Goal: Transaction & Acquisition: Purchase product/service

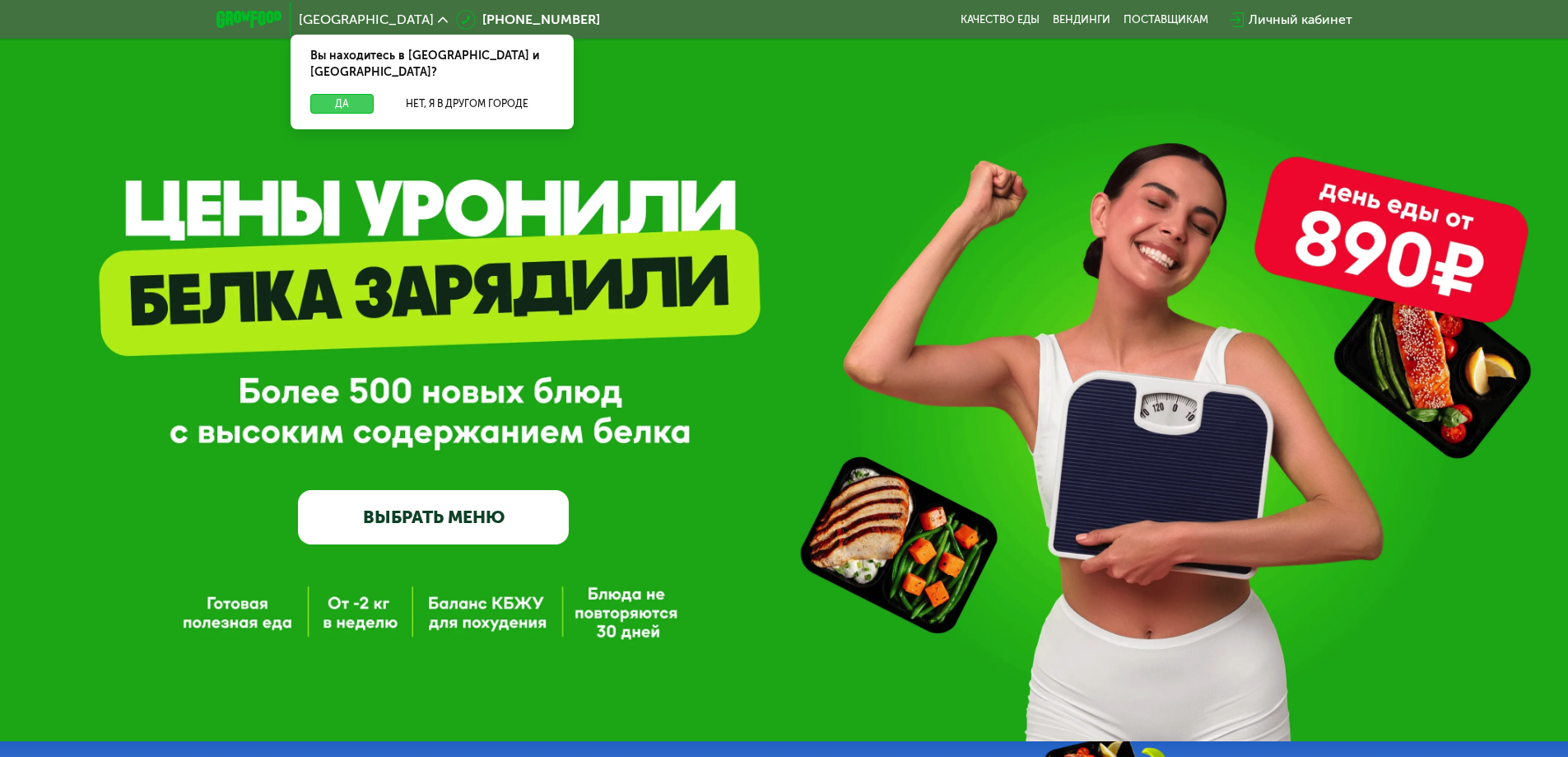
click at [341, 94] on button "Да" at bounding box center [342, 104] width 64 height 20
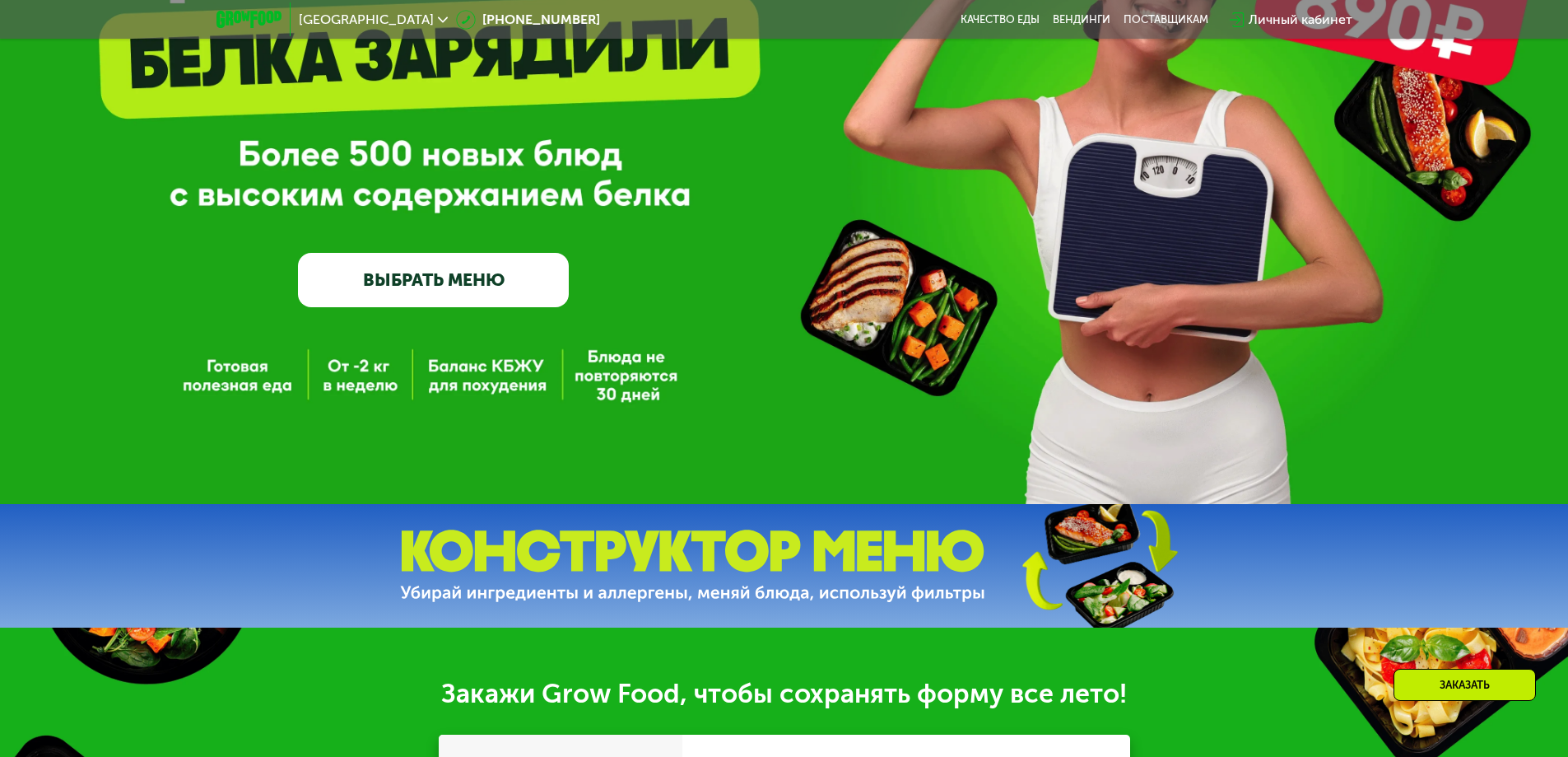
scroll to position [247, 0]
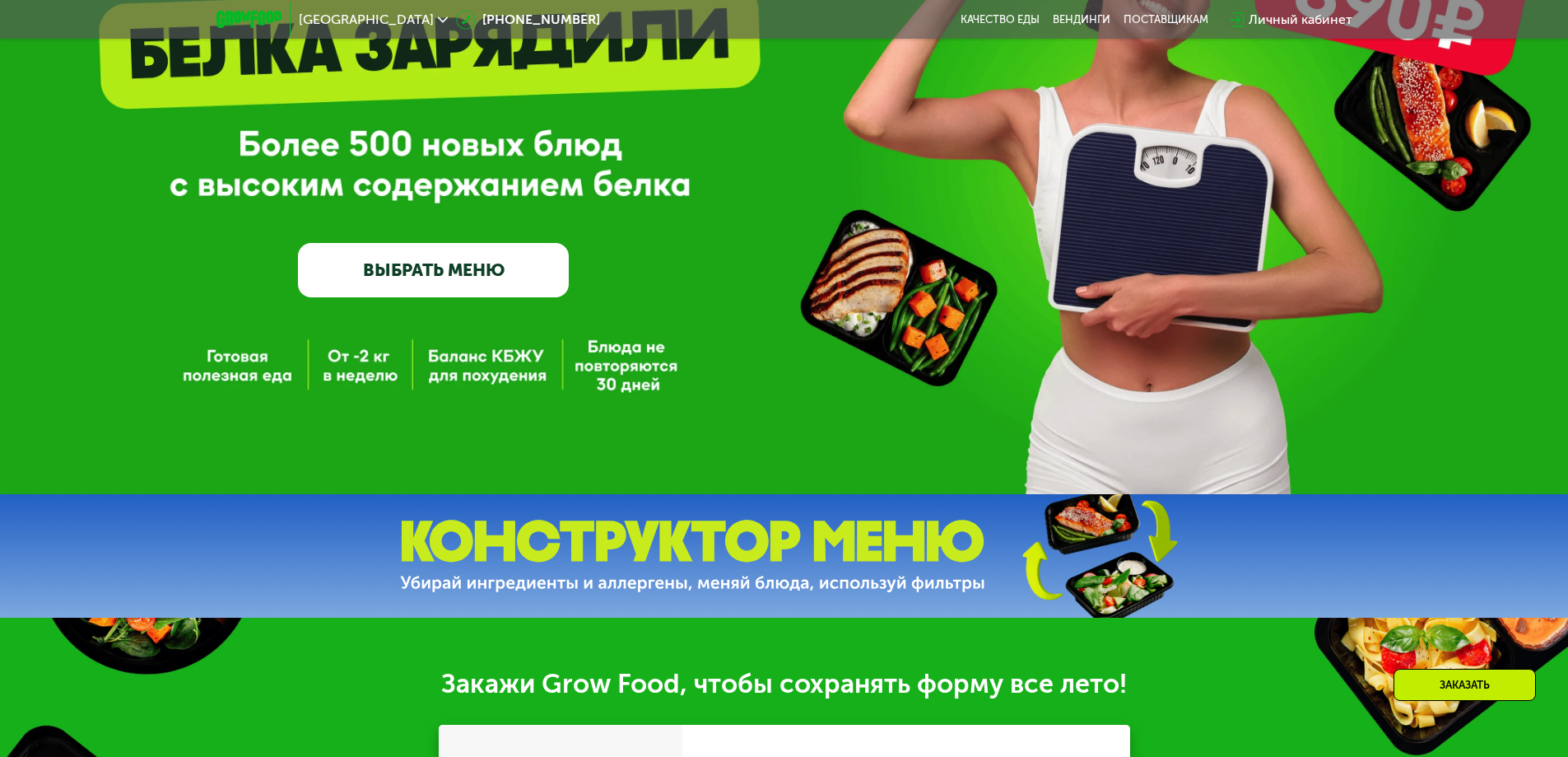
click at [459, 269] on link "ВЫБРАТЬ МЕНЮ" at bounding box center [433, 269] width 270 height 54
click at [450, 279] on link "ВЫБРАТЬ МЕНЮ" at bounding box center [433, 269] width 270 height 54
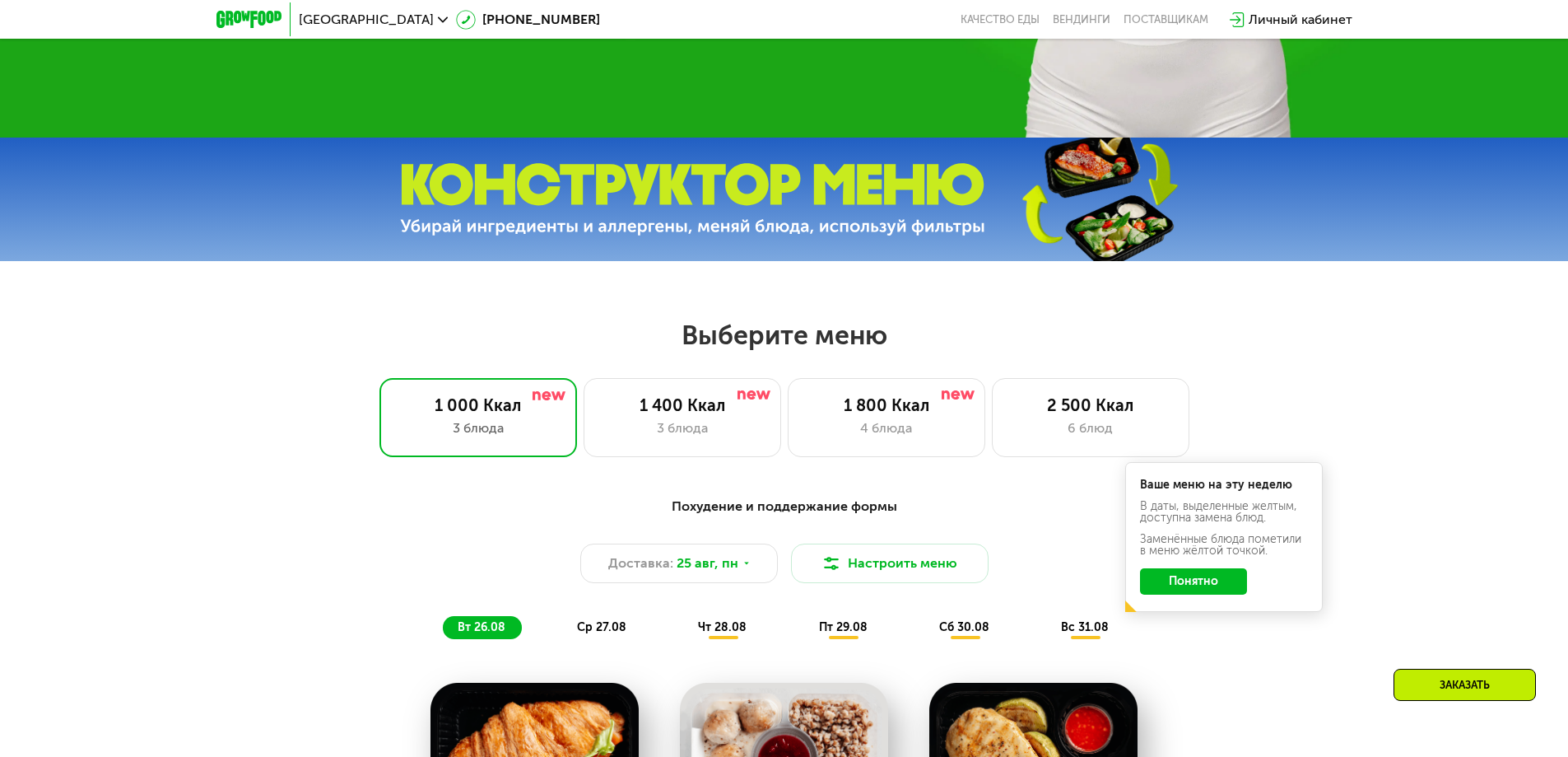
scroll to position [824, 0]
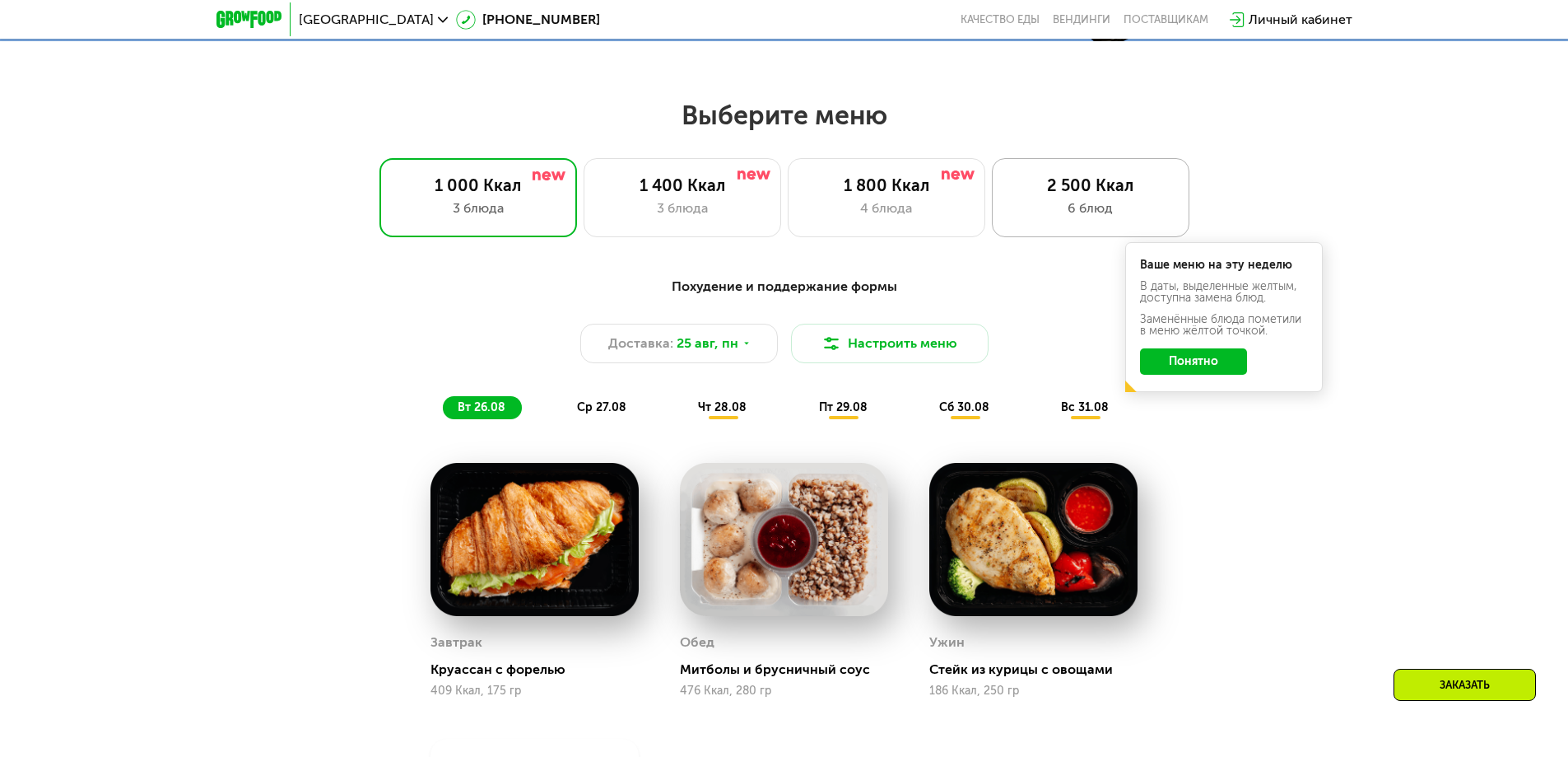
click at [1058, 218] on div "6 блюд" at bounding box center [1090, 208] width 163 height 20
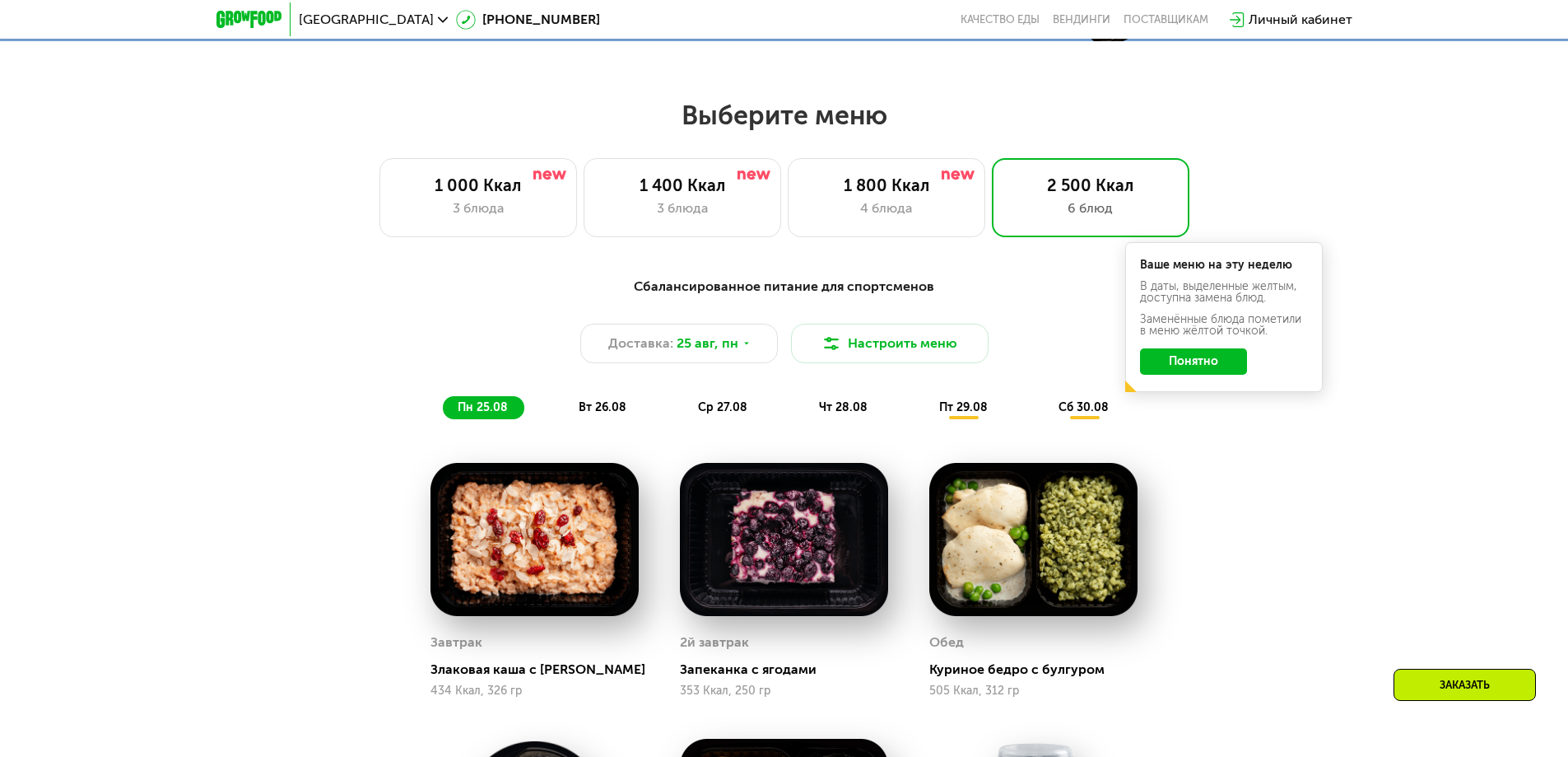
click at [1208, 369] on button "Понятно" at bounding box center [1194, 362] width 107 height 27
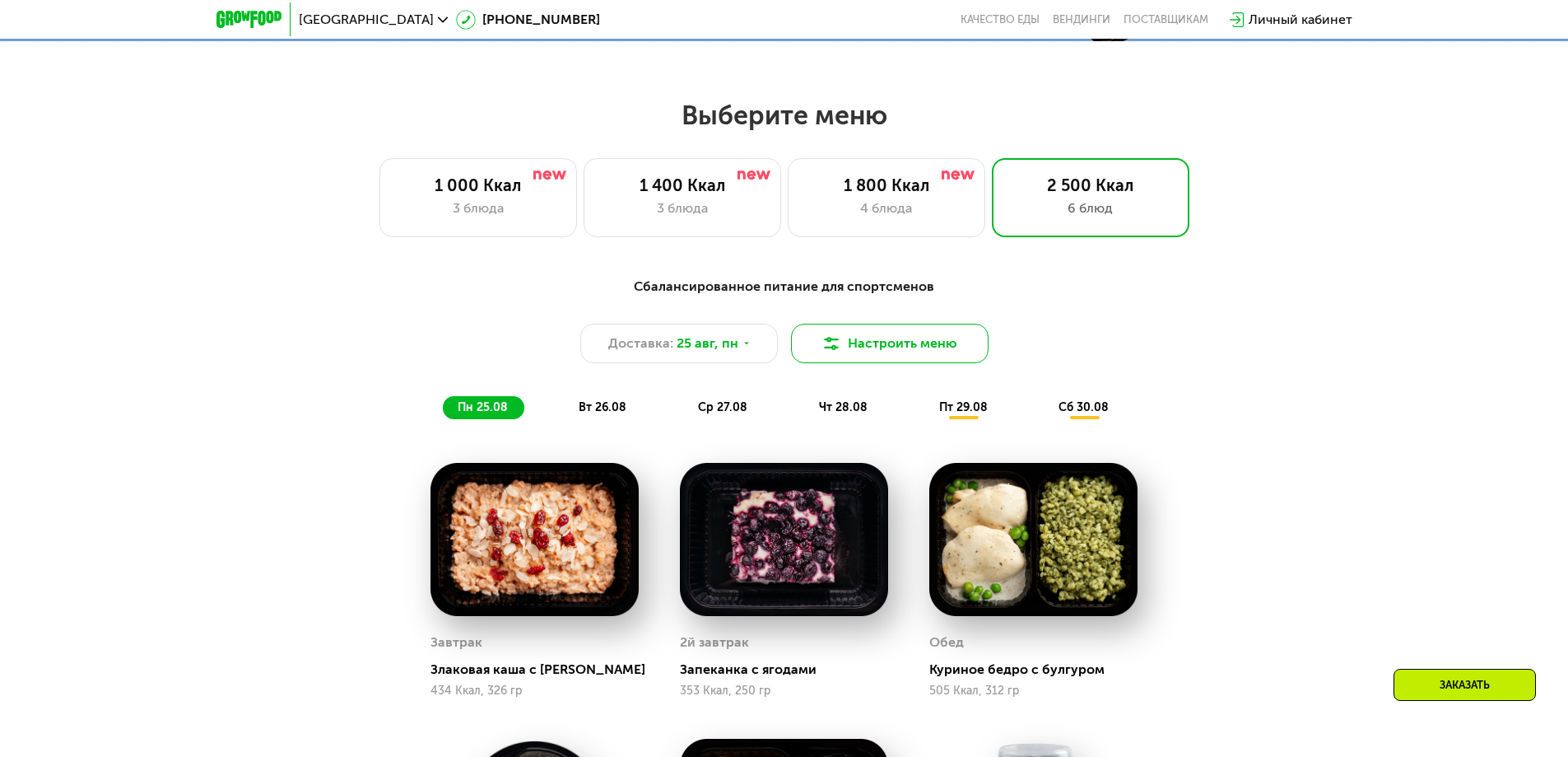
click at [862, 344] on button "Настроить меню" at bounding box center [890, 344] width 198 height 40
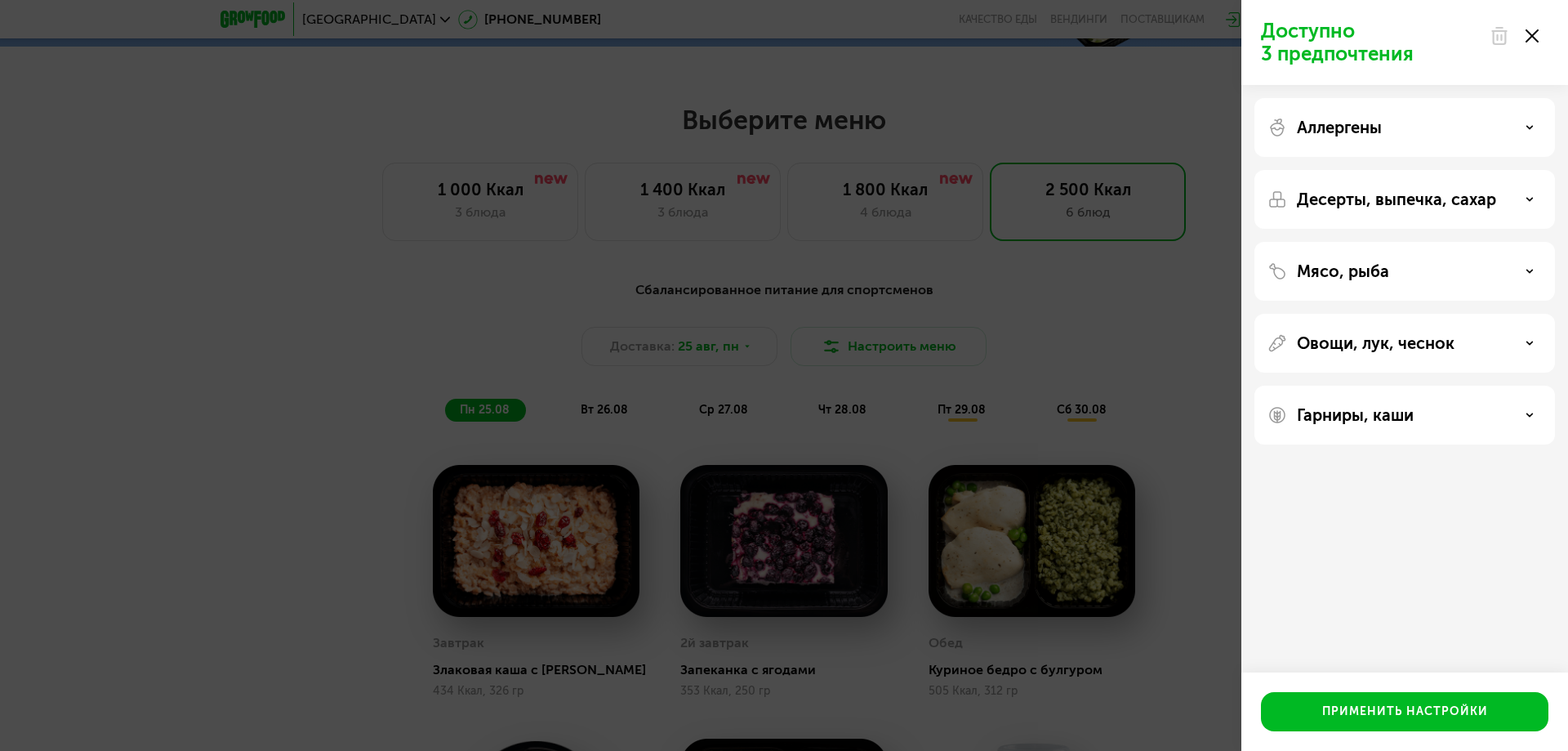
click at [1183, 296] on div "Доступно 3 предпочтения Аллергены Десерты, выпечка, сахар Мясо, рыба Овощи, лук…" at bounding box center [784, 375] width 1568 height 751
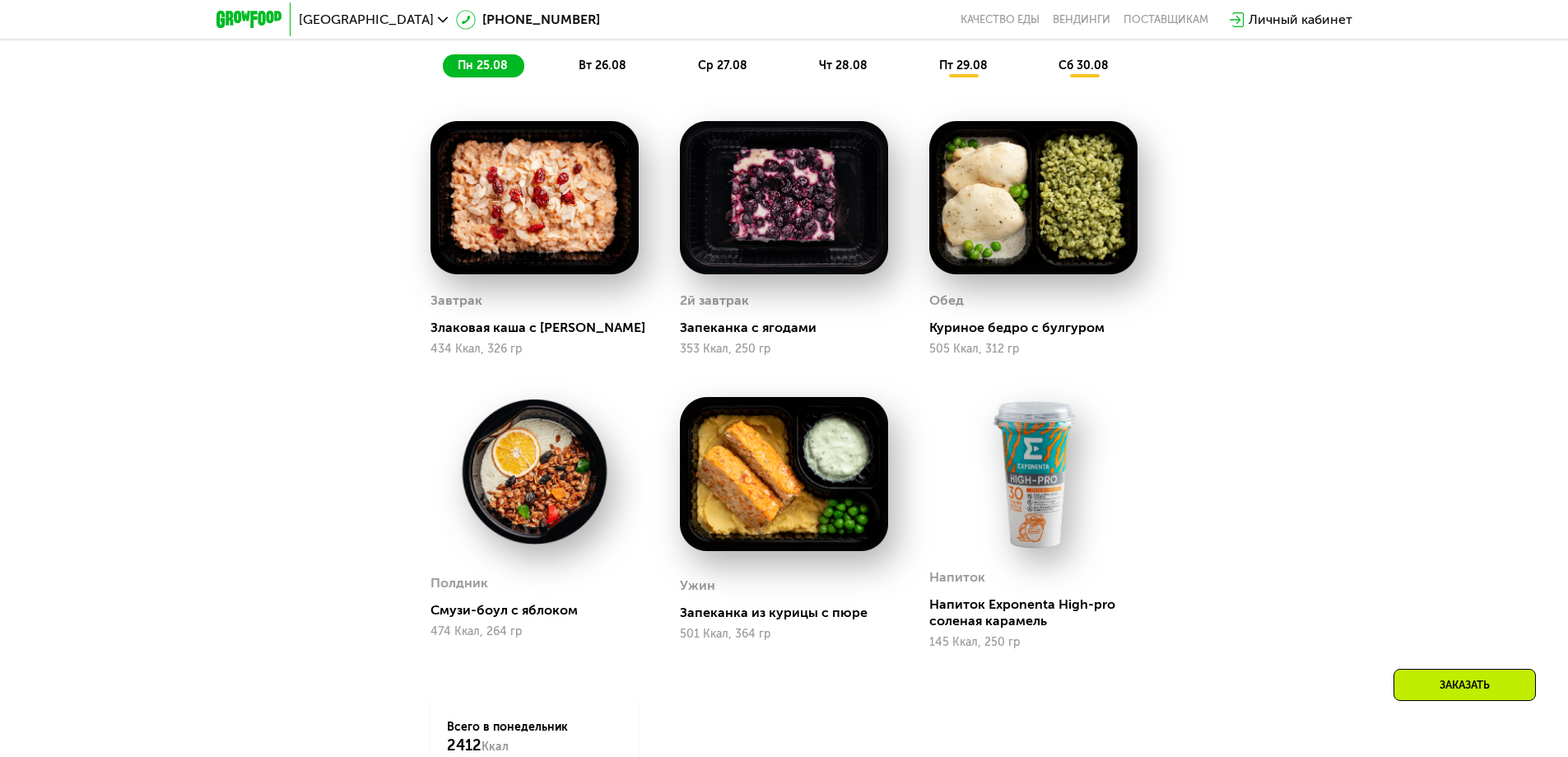
scroll to position [1070, 0]
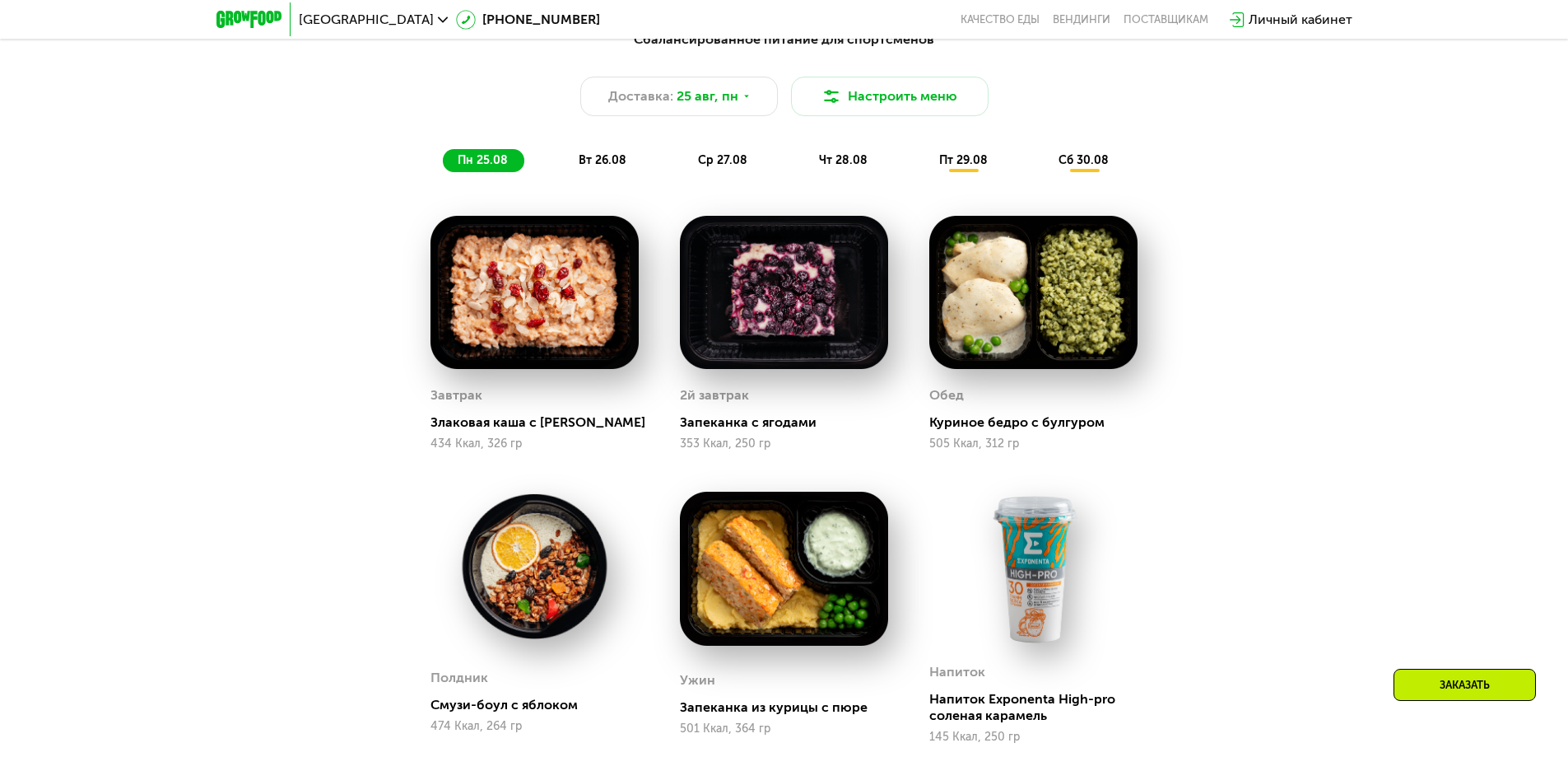
click at [600, 162] on span "вт 26.08" at bounding box center [603, 160] width 48 height 14
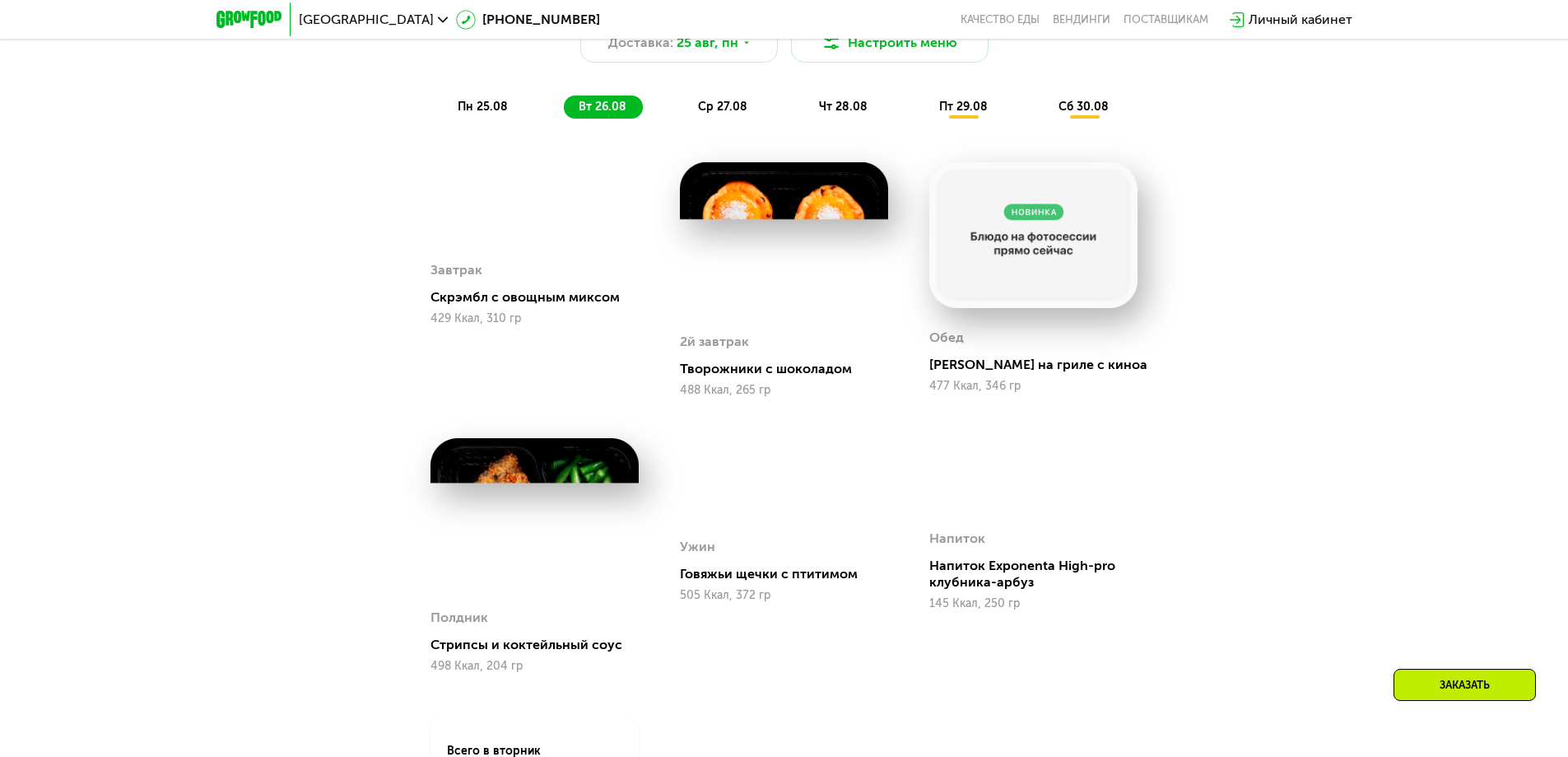
scroll to position [1153, 0]
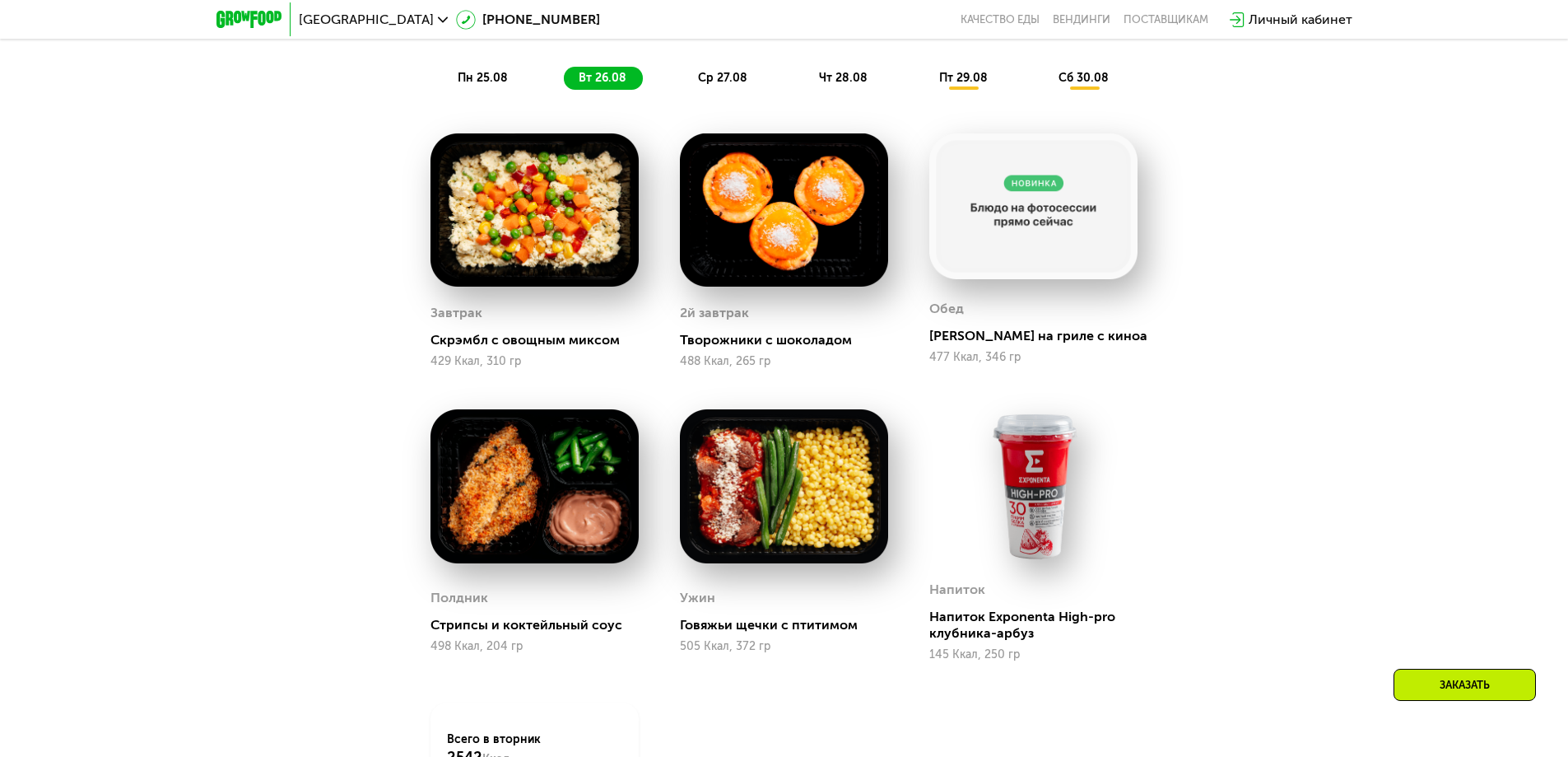
click at [804, 73] on div "ср 27.08" at bounding box center [844, 78] width 80 height 23
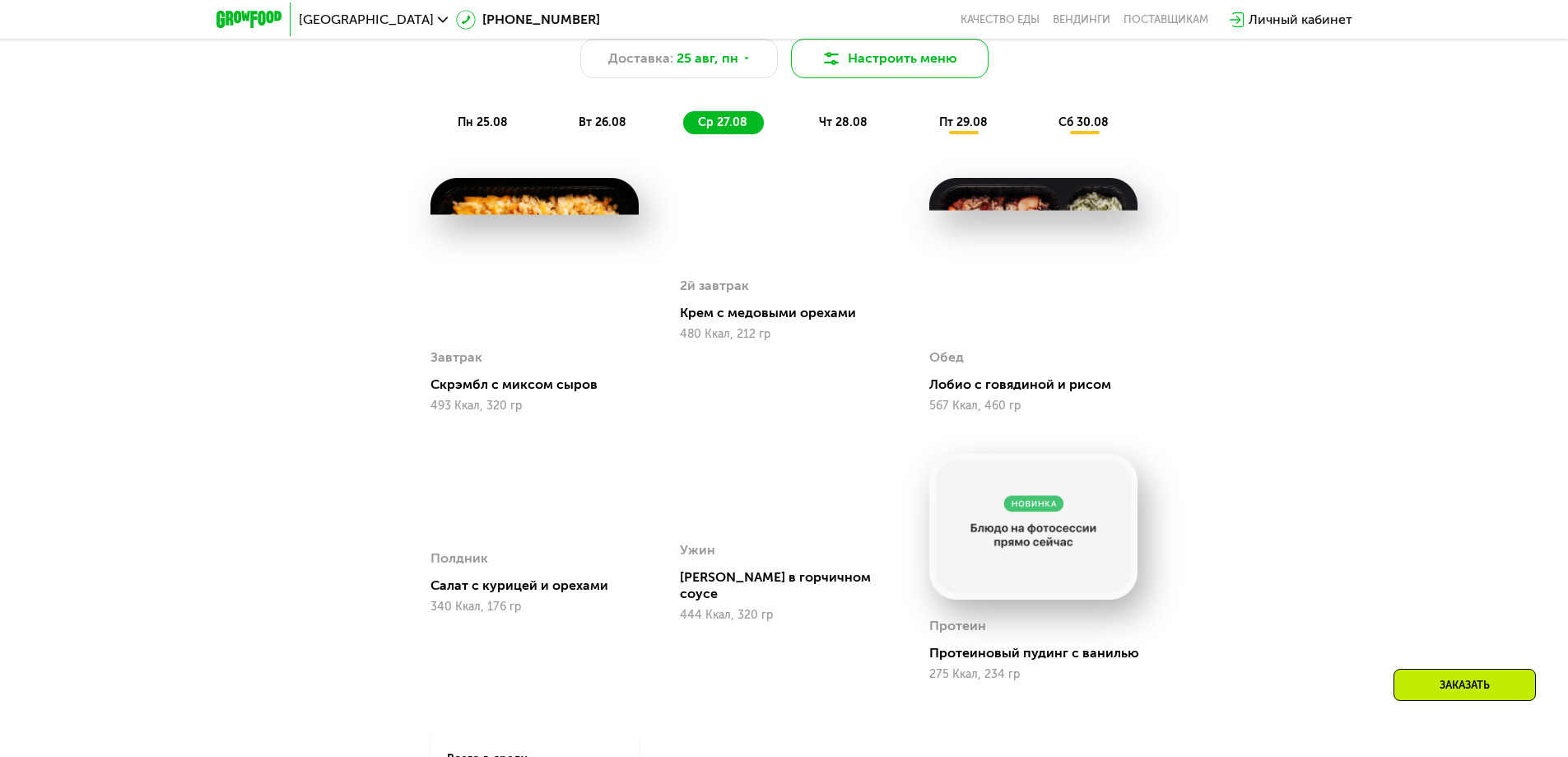
scroll to position [1070, 0]
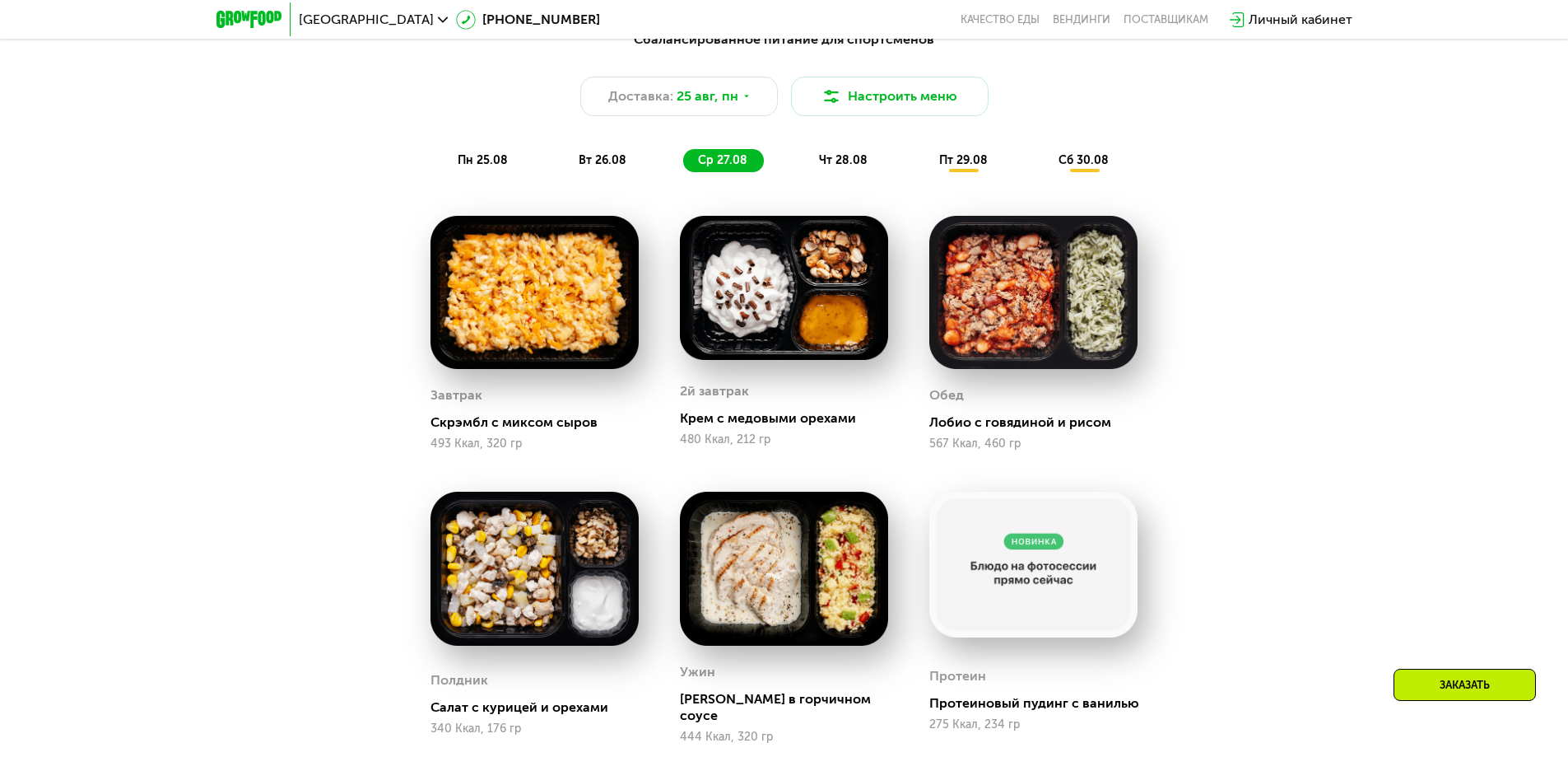
click at [843, 168] on span "чт 28.08" at bounding box center [843, 160] width 49 height 14
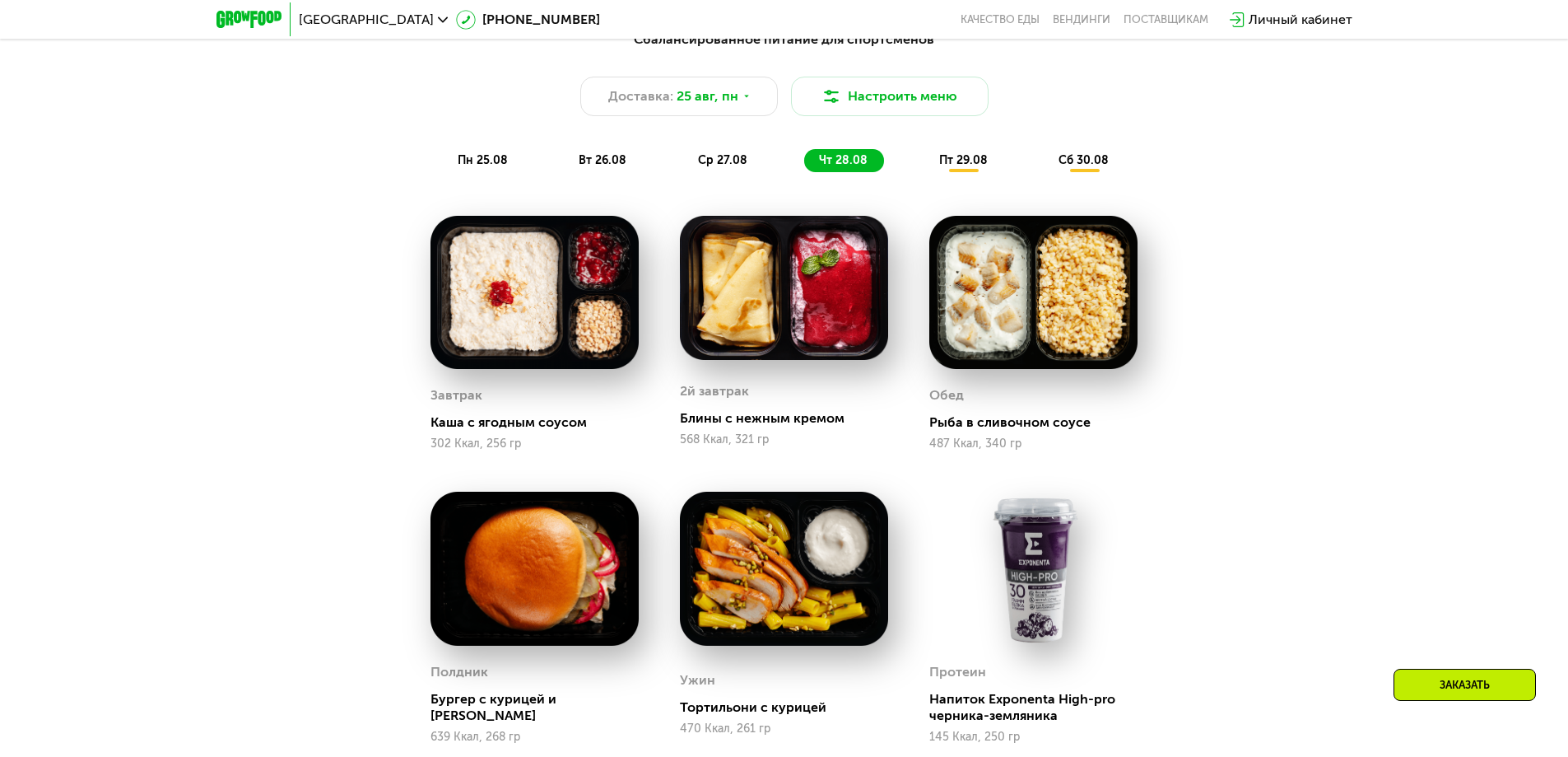
click at [964, 168] on span "пт 29.08" at bounding box center [963, 160] width 49 height 14
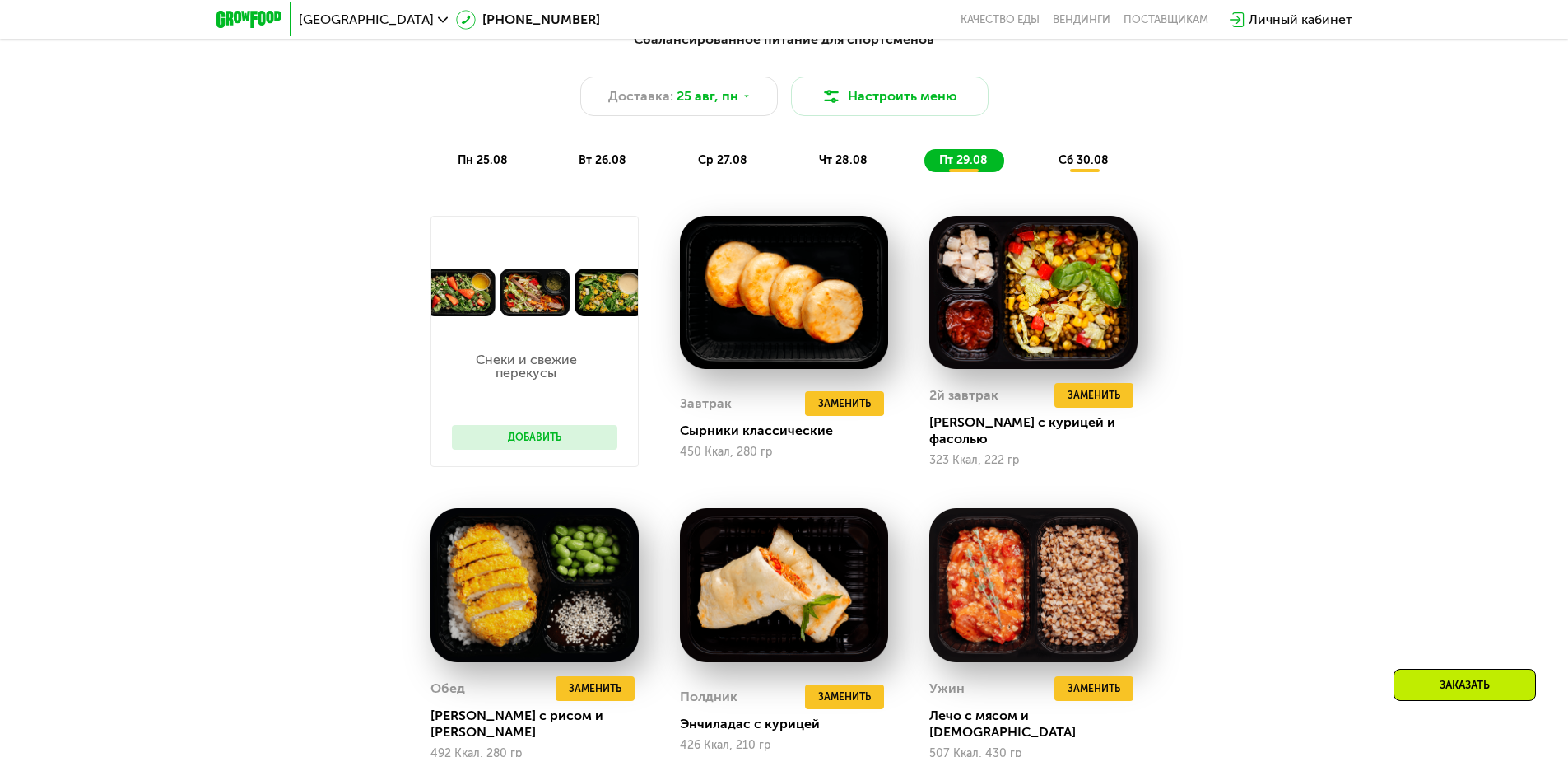
click at [1095, 165] on span "сб 30.08" at bounding box center [1083, 160] width 50 height 14
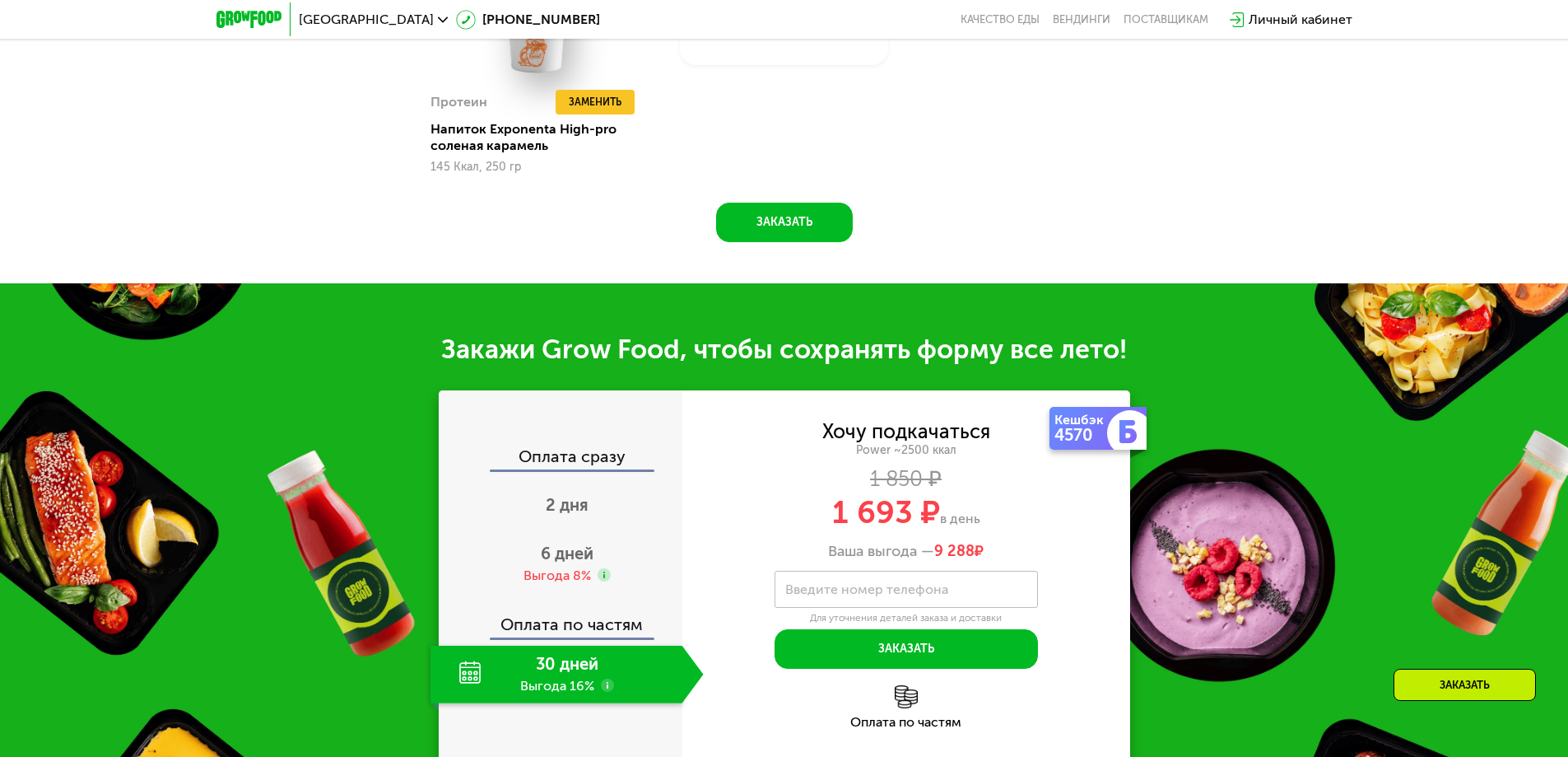
scroll to position [1976, 0]
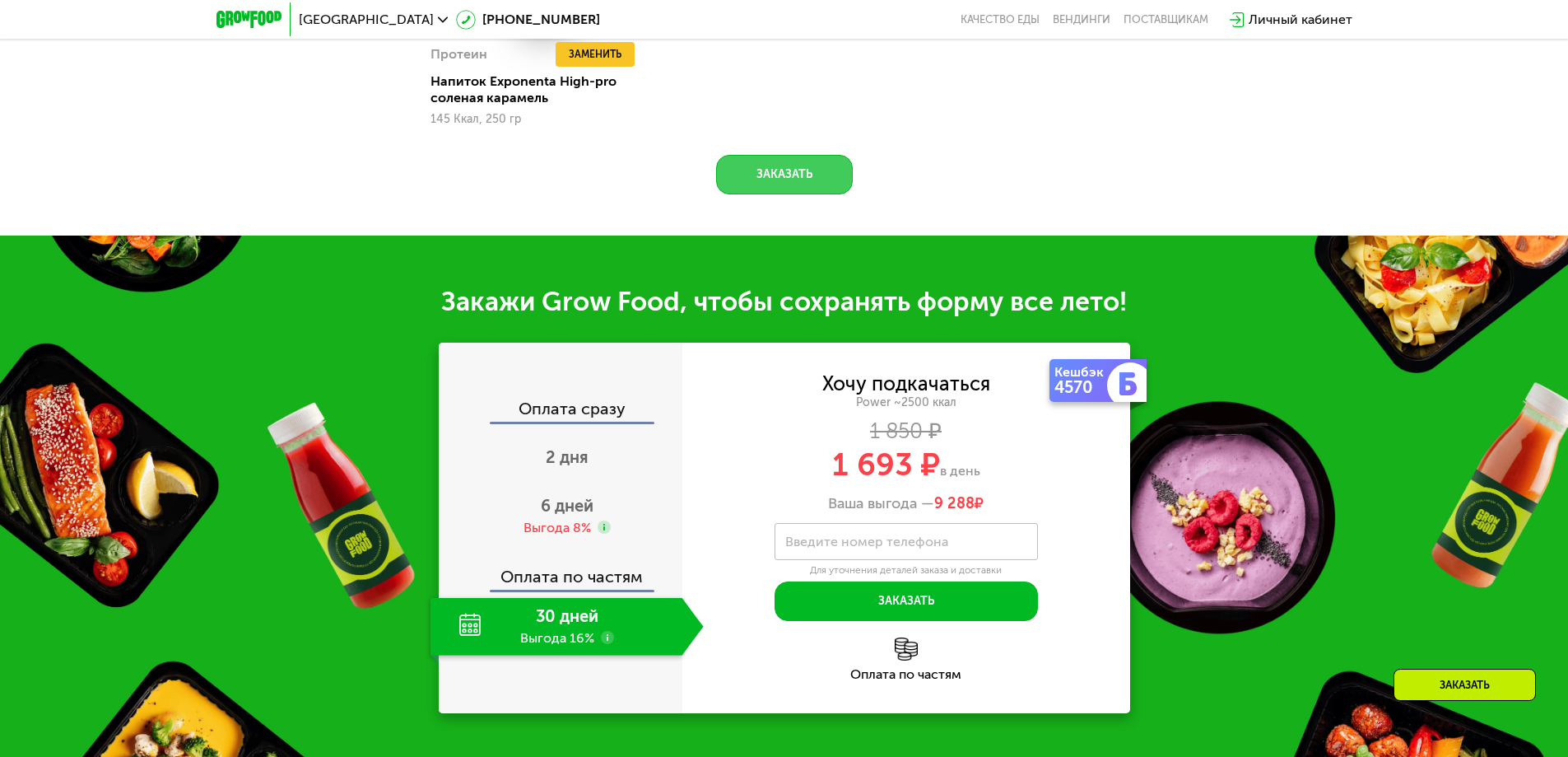
click at [801, 180] on button "Заказать" at bounding box center [784, 175] width 137 height 40
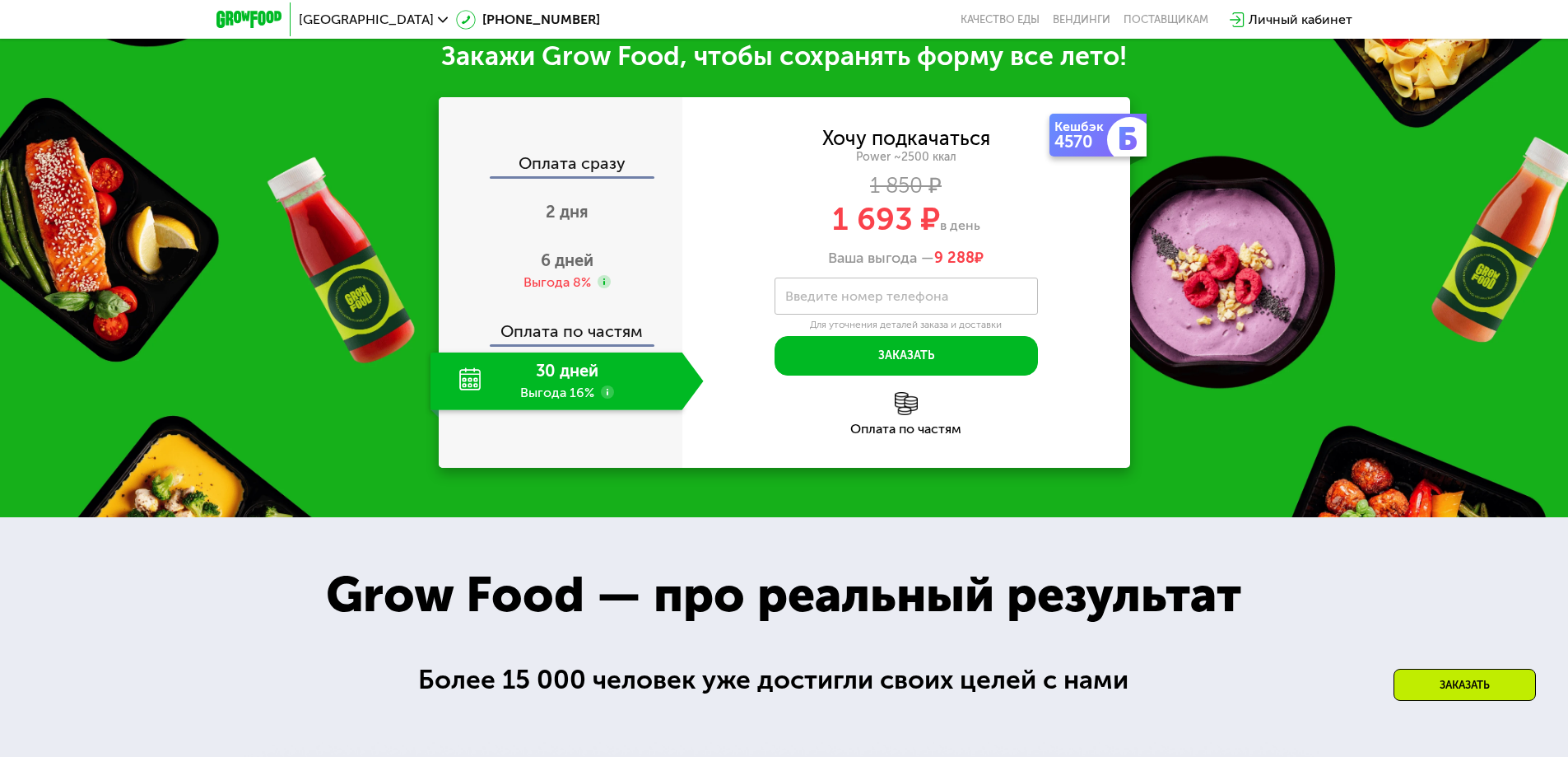
scroll to position [2218, 0]
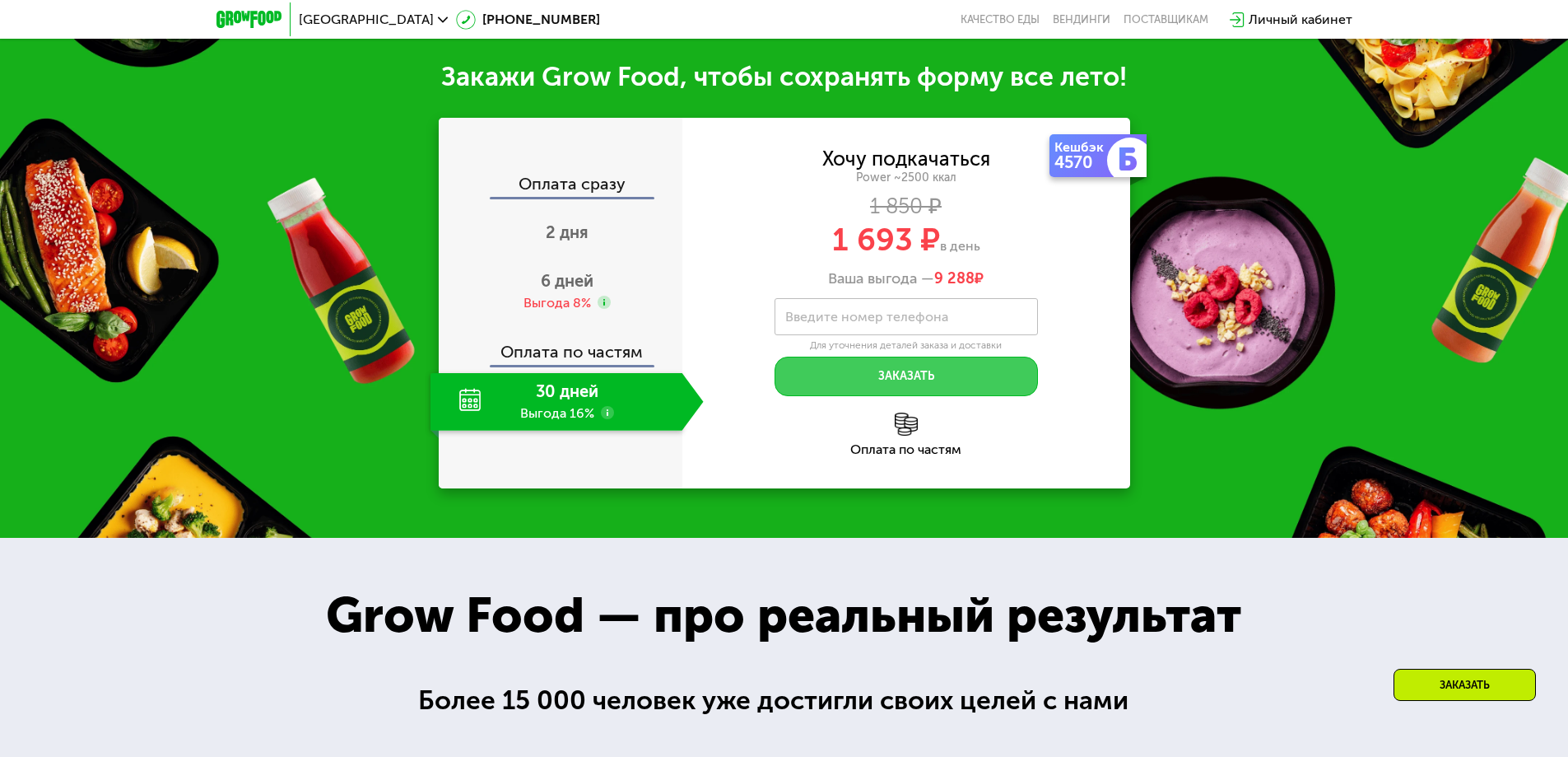
click at [890, 356] on button "Заказать" at bounding box center [906, 376] width 264 height 40
click at [877, 312] on label "Введите номер телефона" at bounding box center [866, 317] width 163 height 10
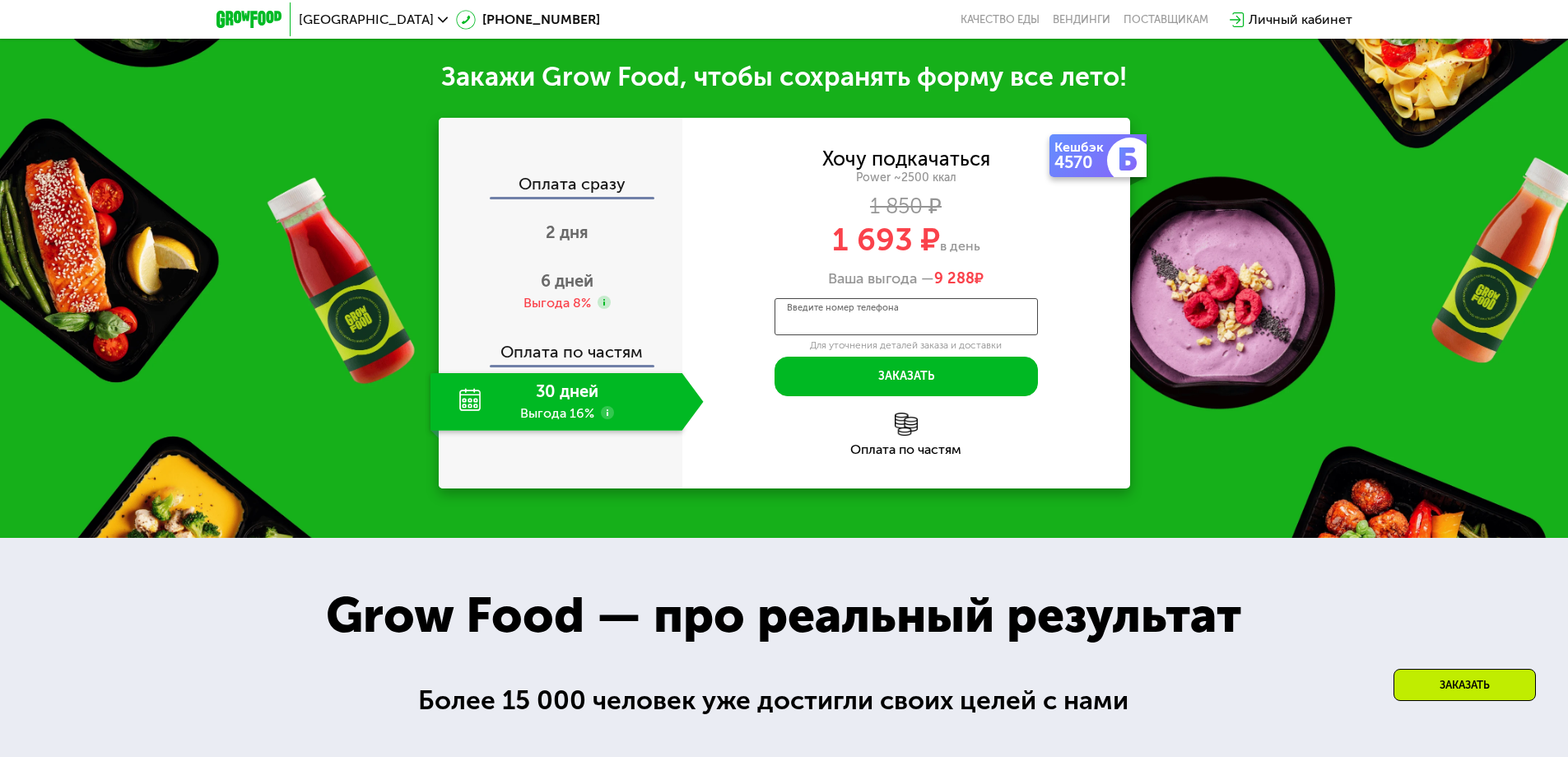
click at [877, 302] on input "Введите номер телефона" at bounding box center [906, 316] width 264 height 37
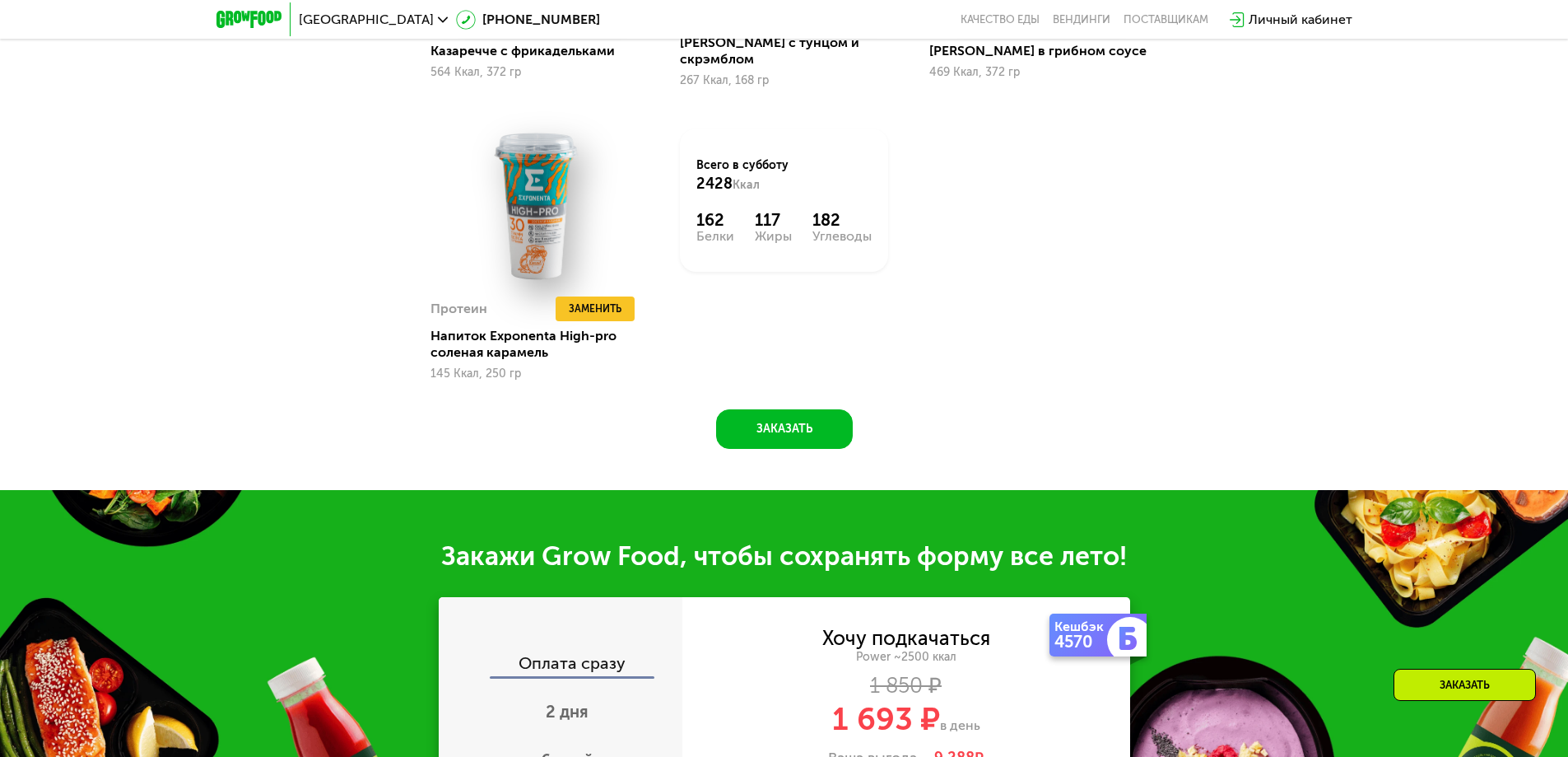
scroll to position [1723, 0]
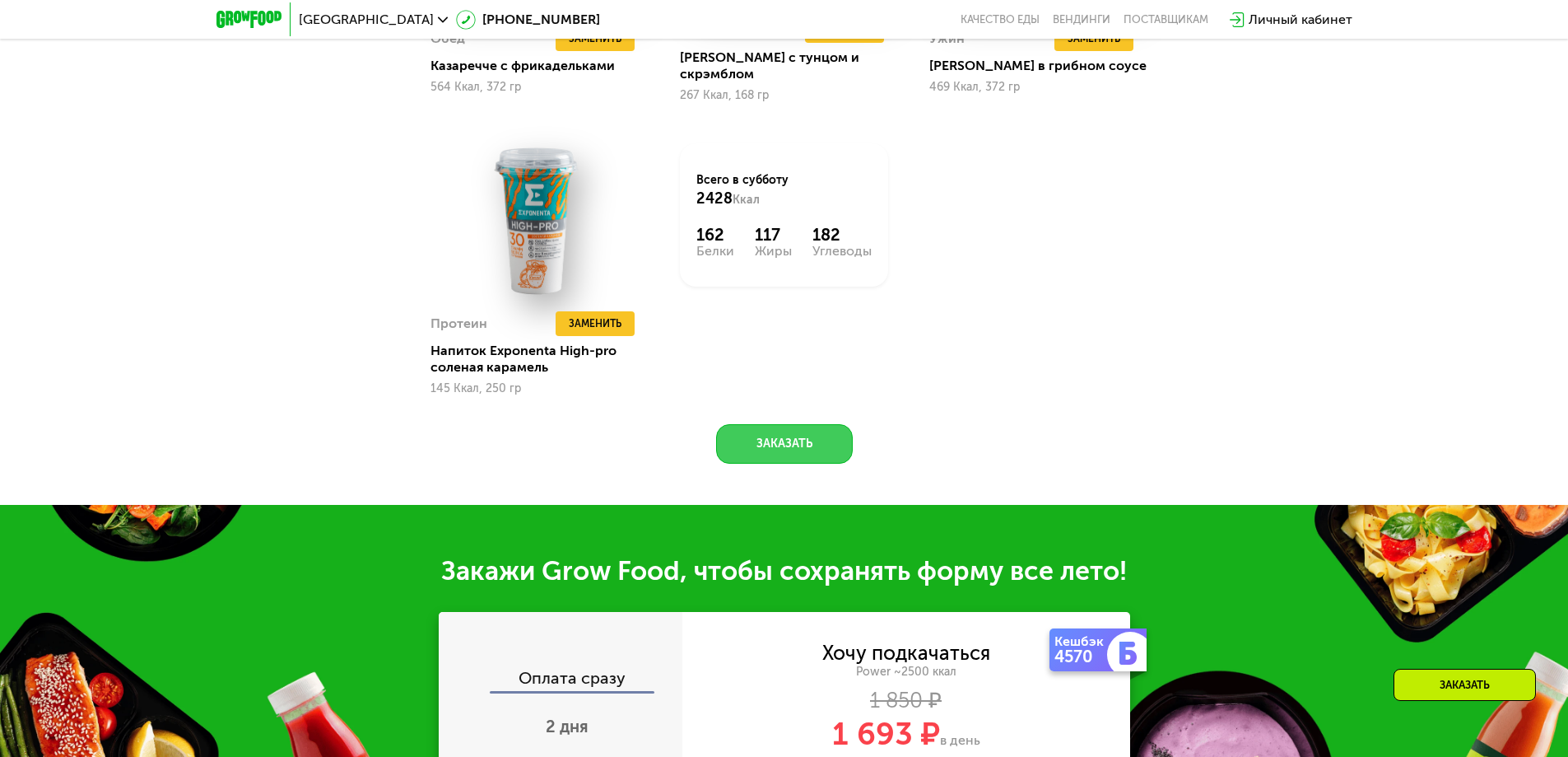
click at [803, 439] on button "Заказать" at bounding box center [784, 444] width 137 height 40
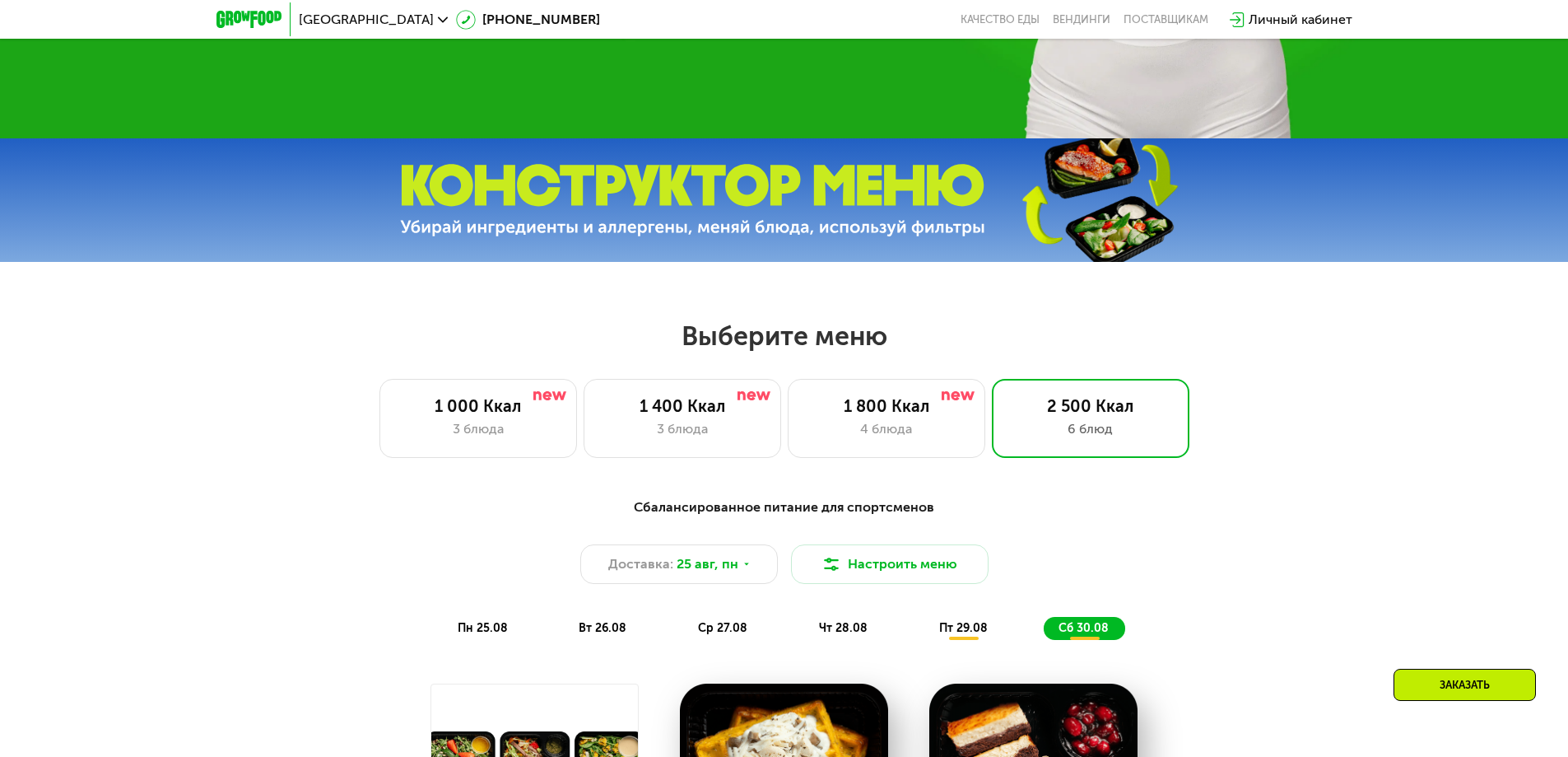
scroll to position [488, 0]
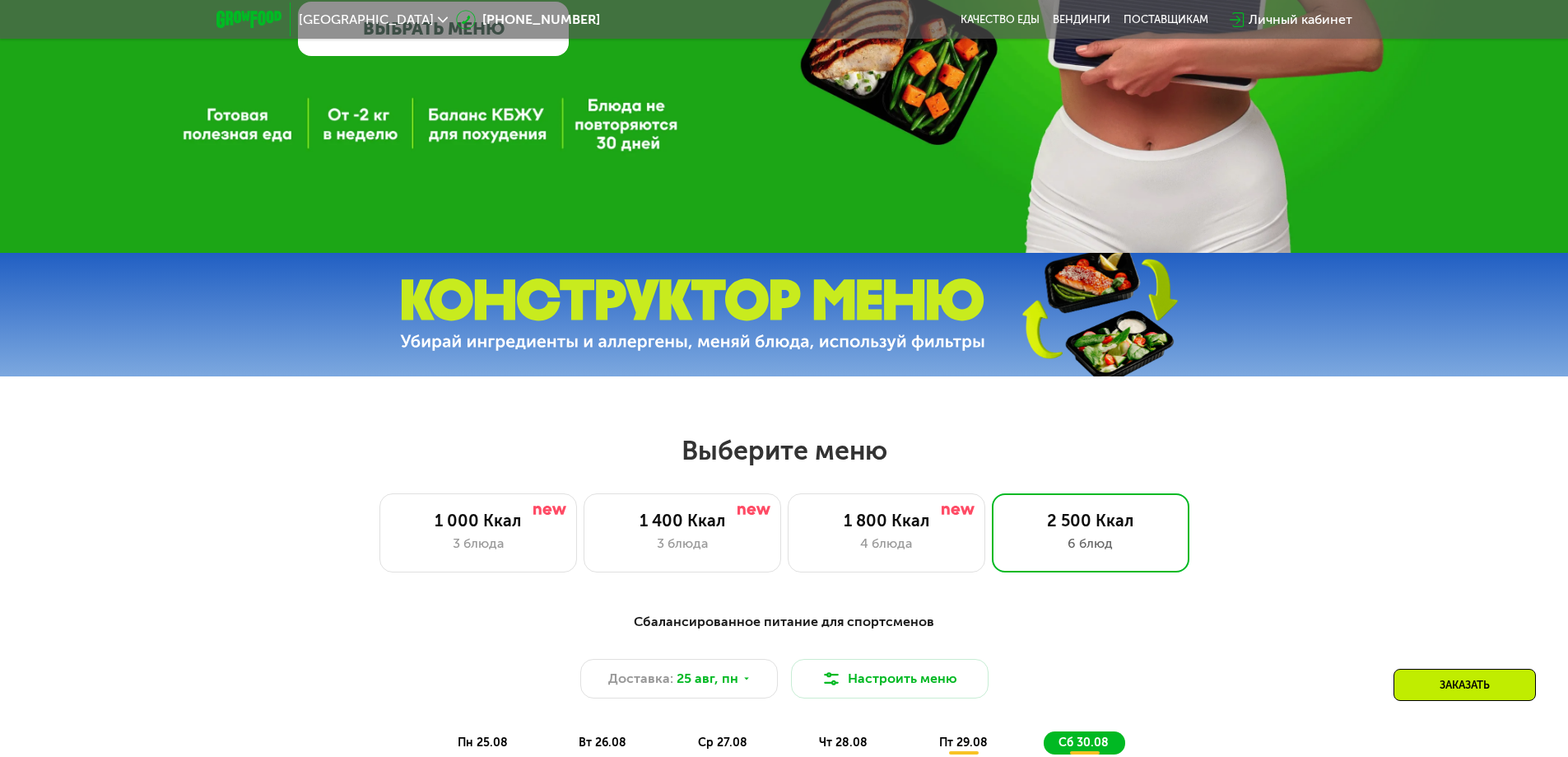
click at [1435, 678] on div "Заказать" at bounding box center [1465, 685] width 143 height 32
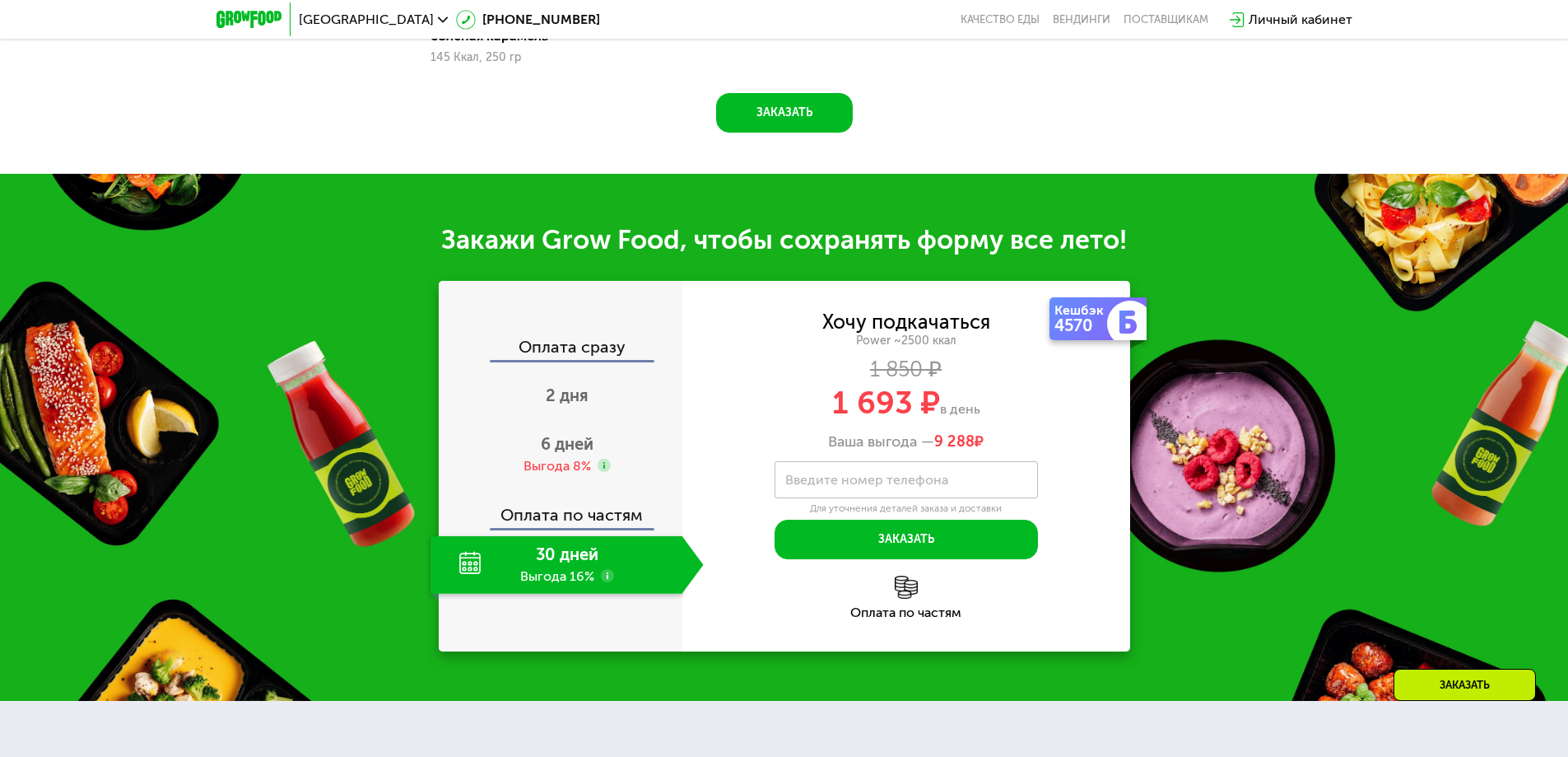
scroll to position [2218, 0]
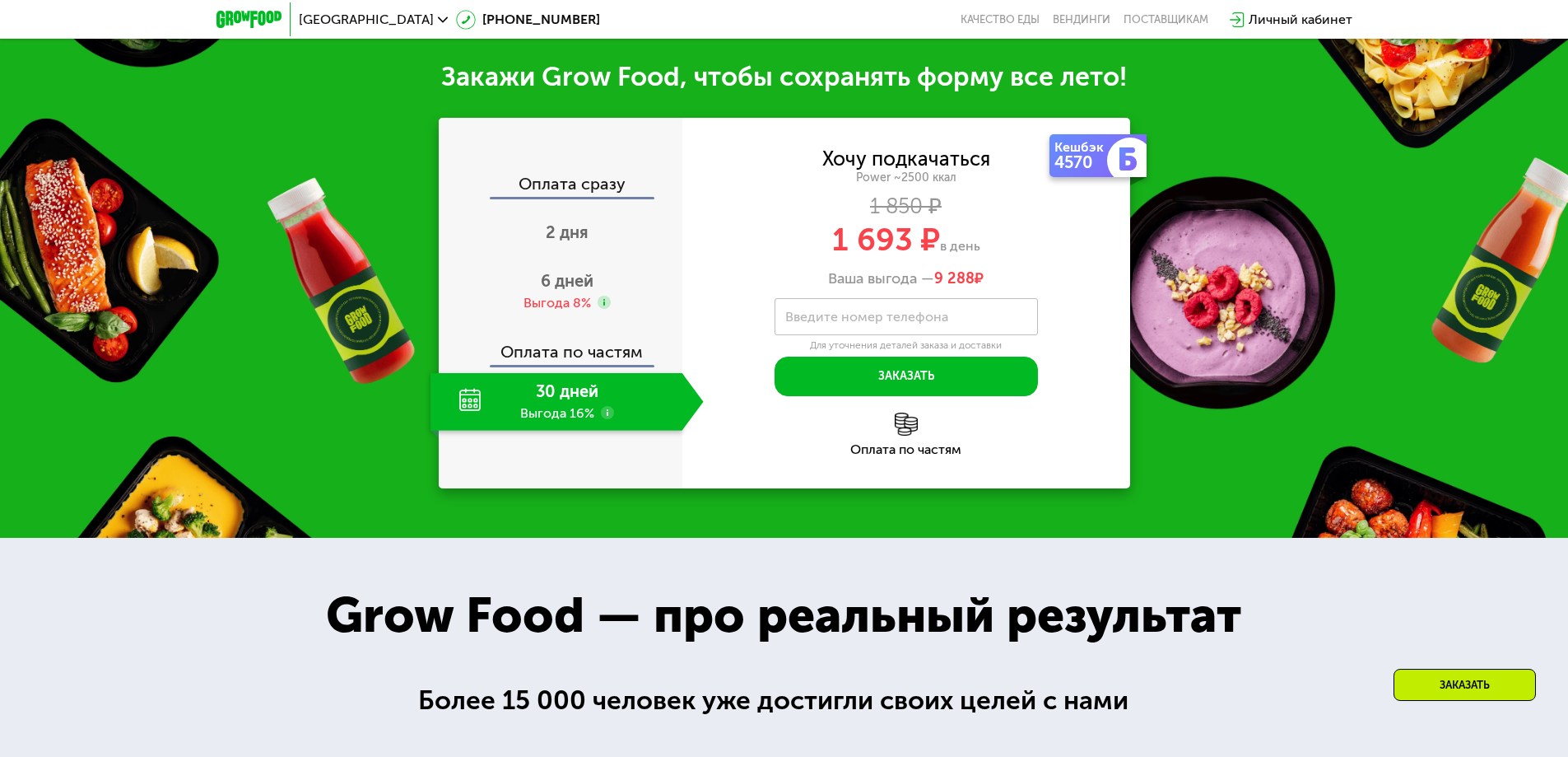
click at [570, 373] on div "30 дней Выгода 16%" at bounding box center [556, 402] width 252 height 58
click at [563, 272] on span "6 дней" at bounding box center [566, 280] width 52 height 20
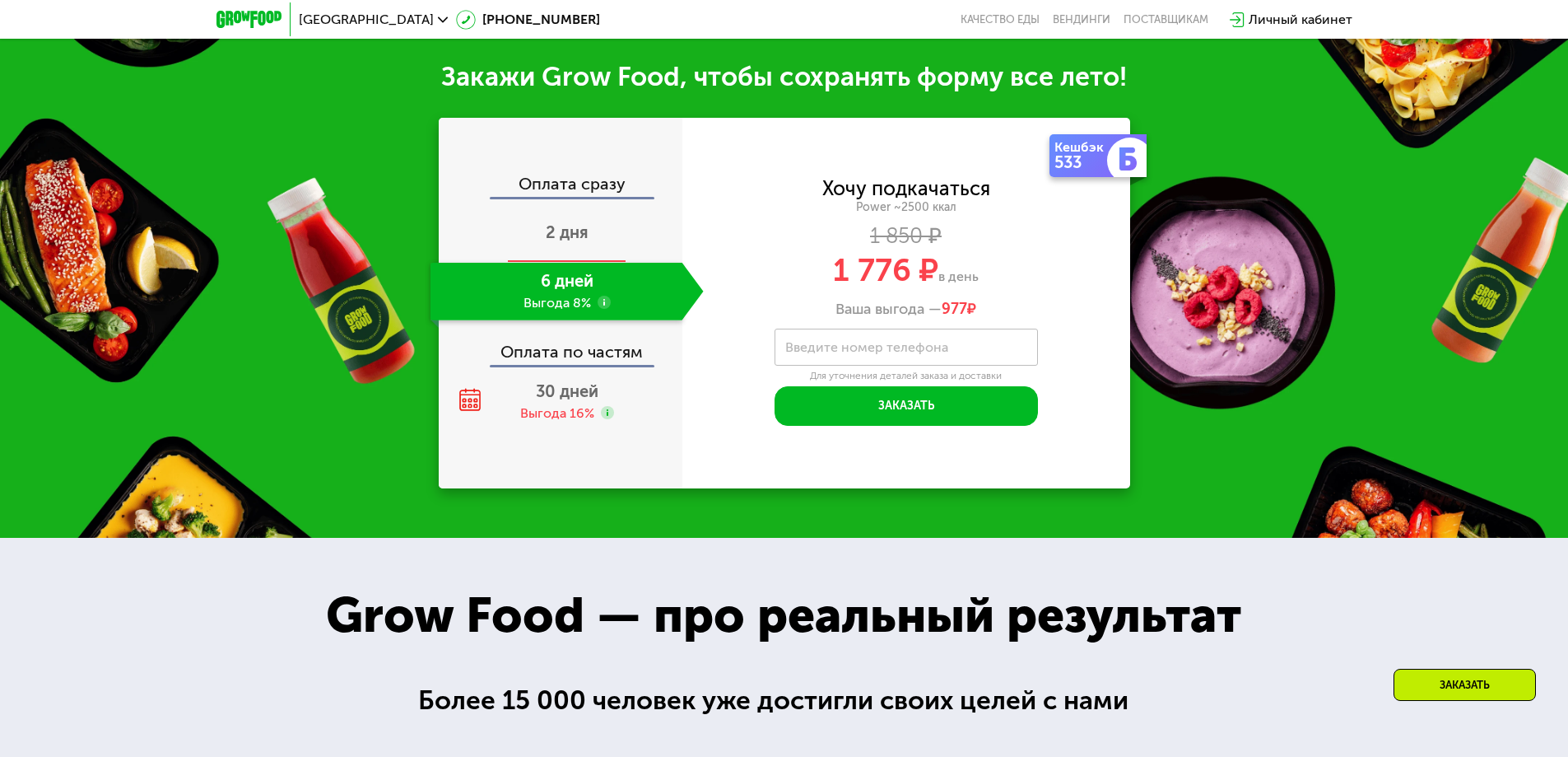
click at [570, 222] on span "2 дня" at bounding box center [566, 231] width 43 height 20
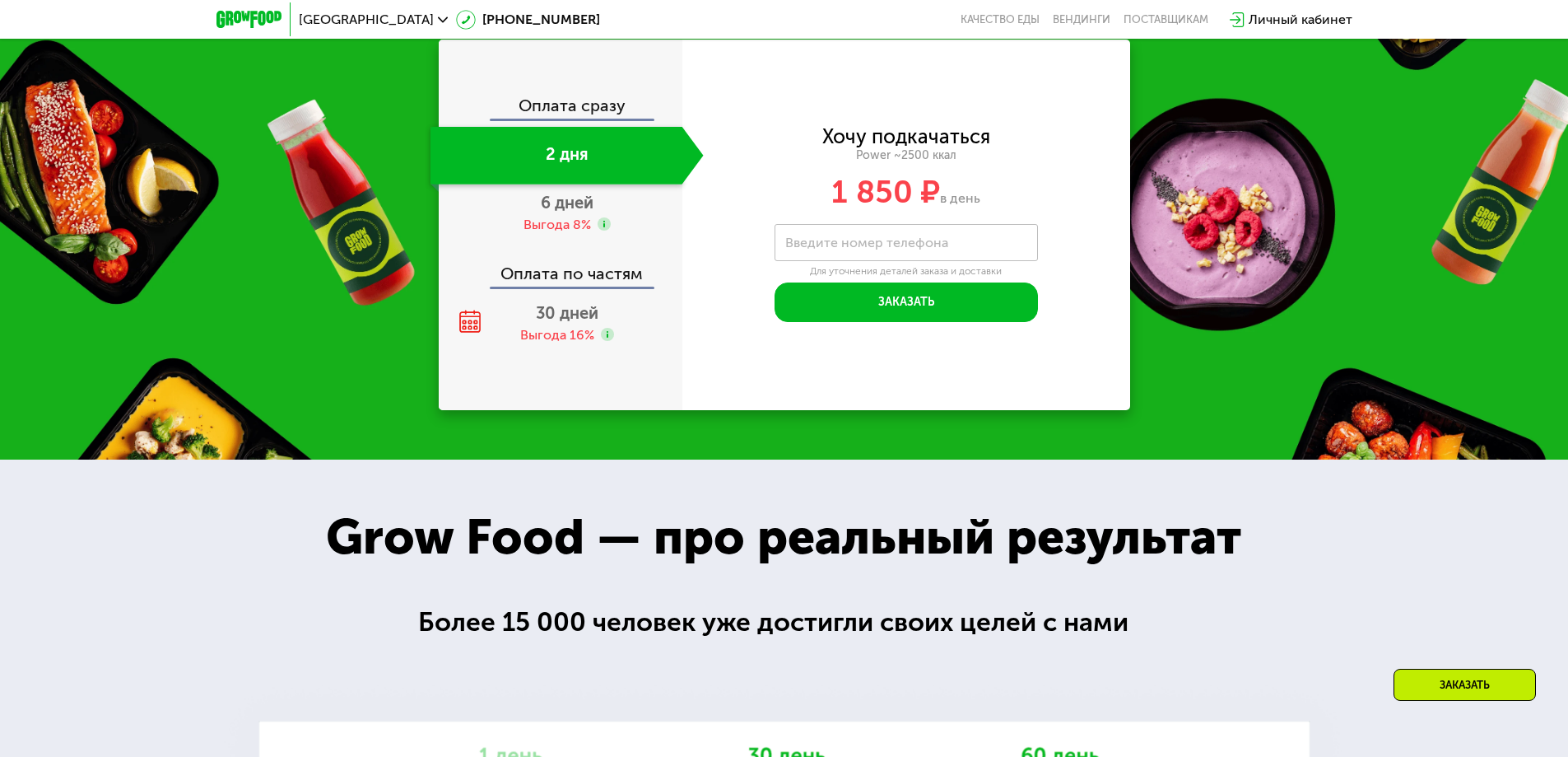
scroll to position [2114, 0]
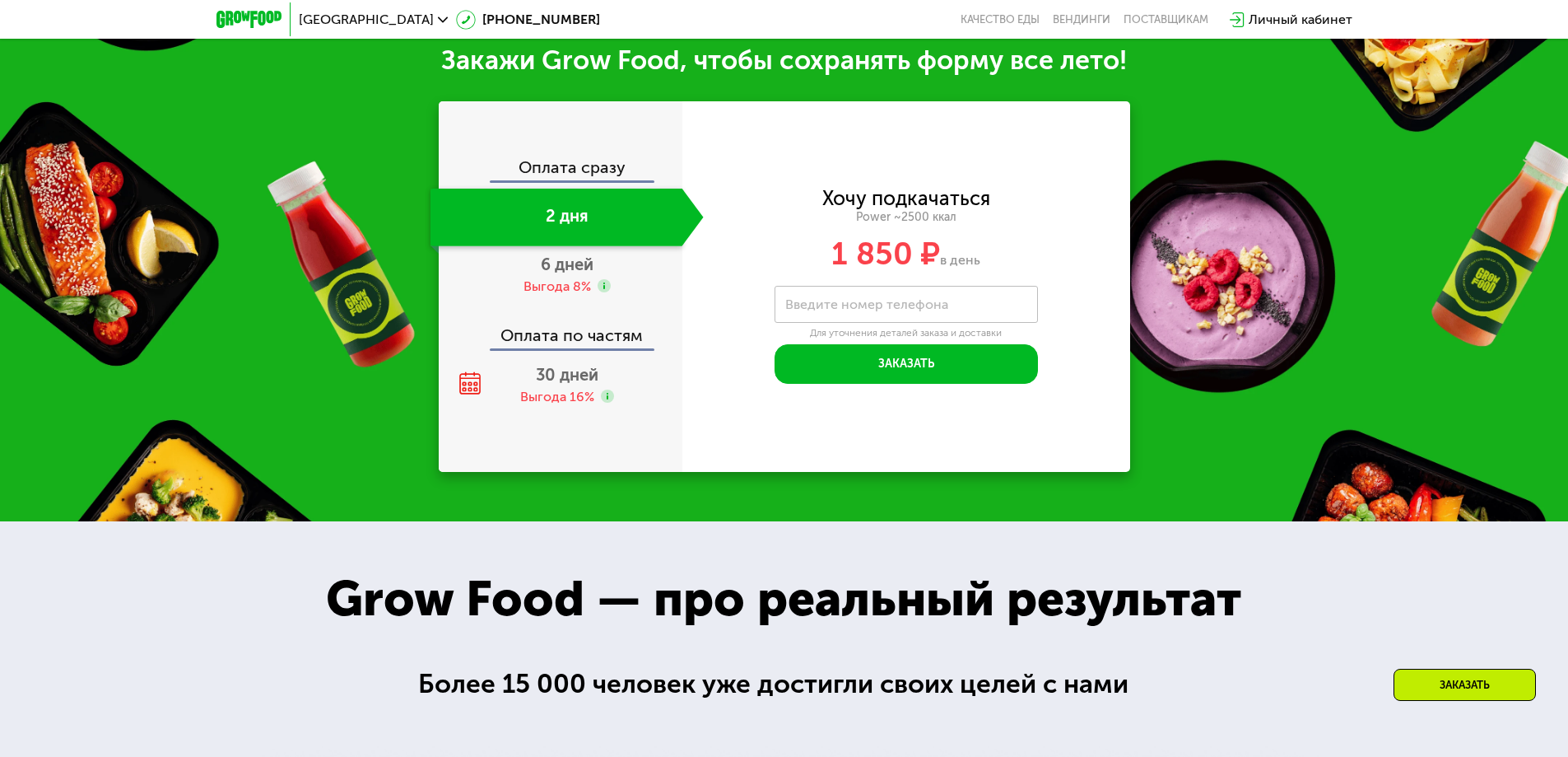
click at [567, 175] on div "Оплата сразу" at bounding box center [562, 169] width 242 height 21
click at [569, 375] on span "30 дней" at bounding box center [567, 374] width 63 height 20
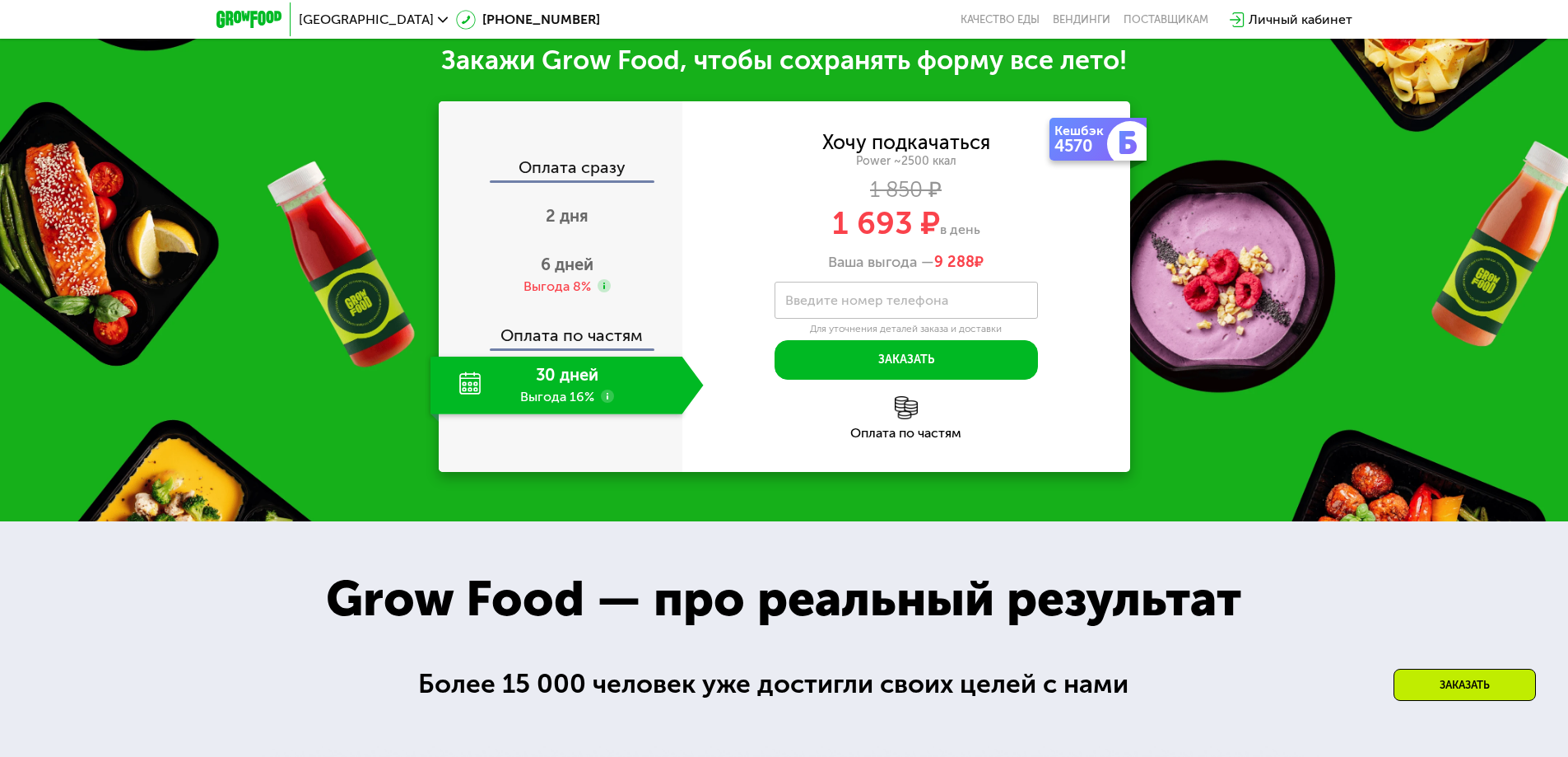
click at [558, 173] on div "Оплата сразу" at bounding box center [562, 169] width 242 height 21
click at [568, 225] on span "2 дня" at bounding box center [566, 215] width 43 height 20
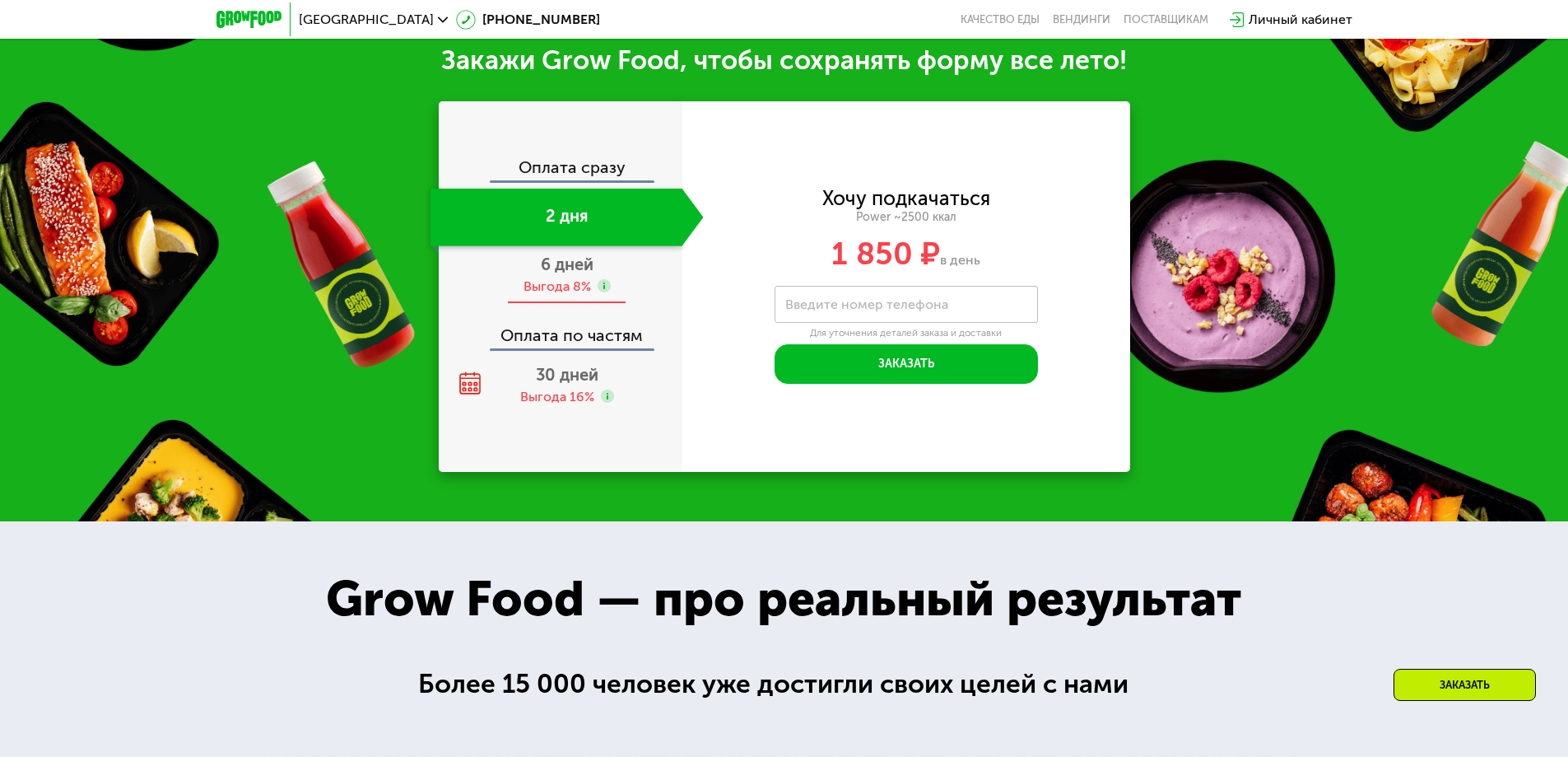
click at [576, 283] on div "Выгода 8%" at bounding box center [557, 286] width 68 height 18
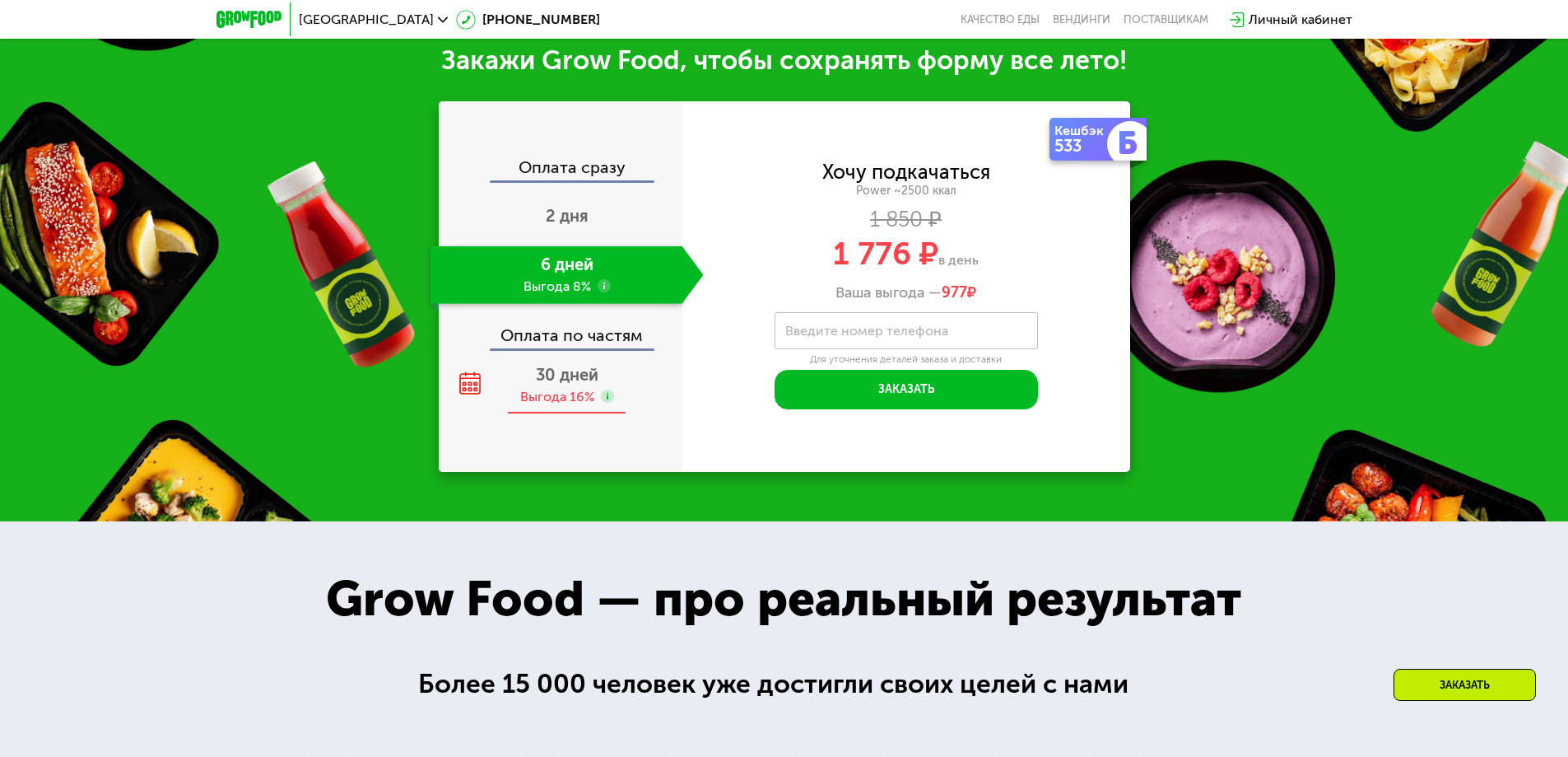
click at [570, 369] on span "30 дней" at bounding box center [567, 374] width 63 height 20
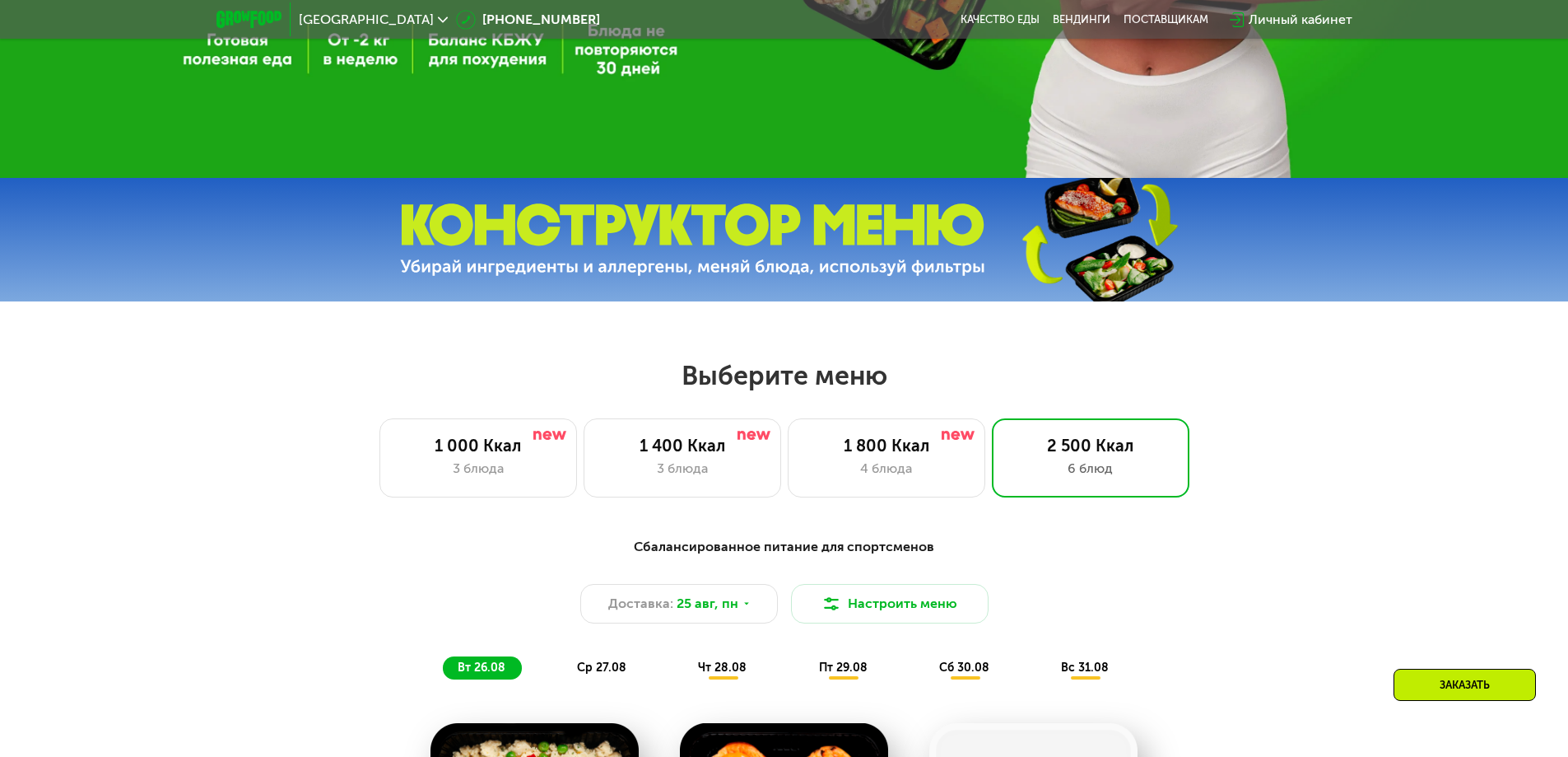
scroll to position [549, 0]
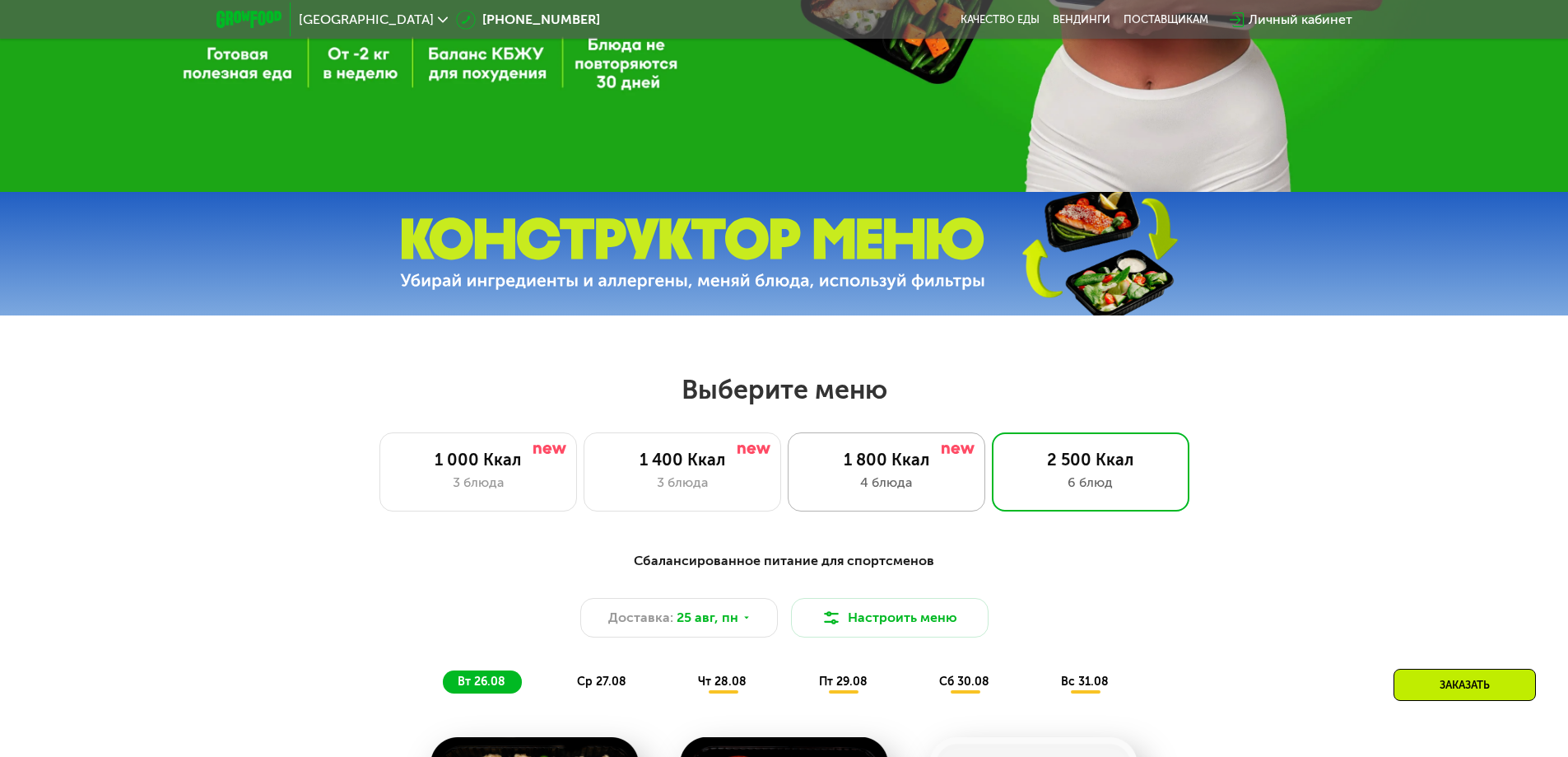
click at [875, 478] on div "4 блюда" at bounding box center [886, 482] width 163 height 20
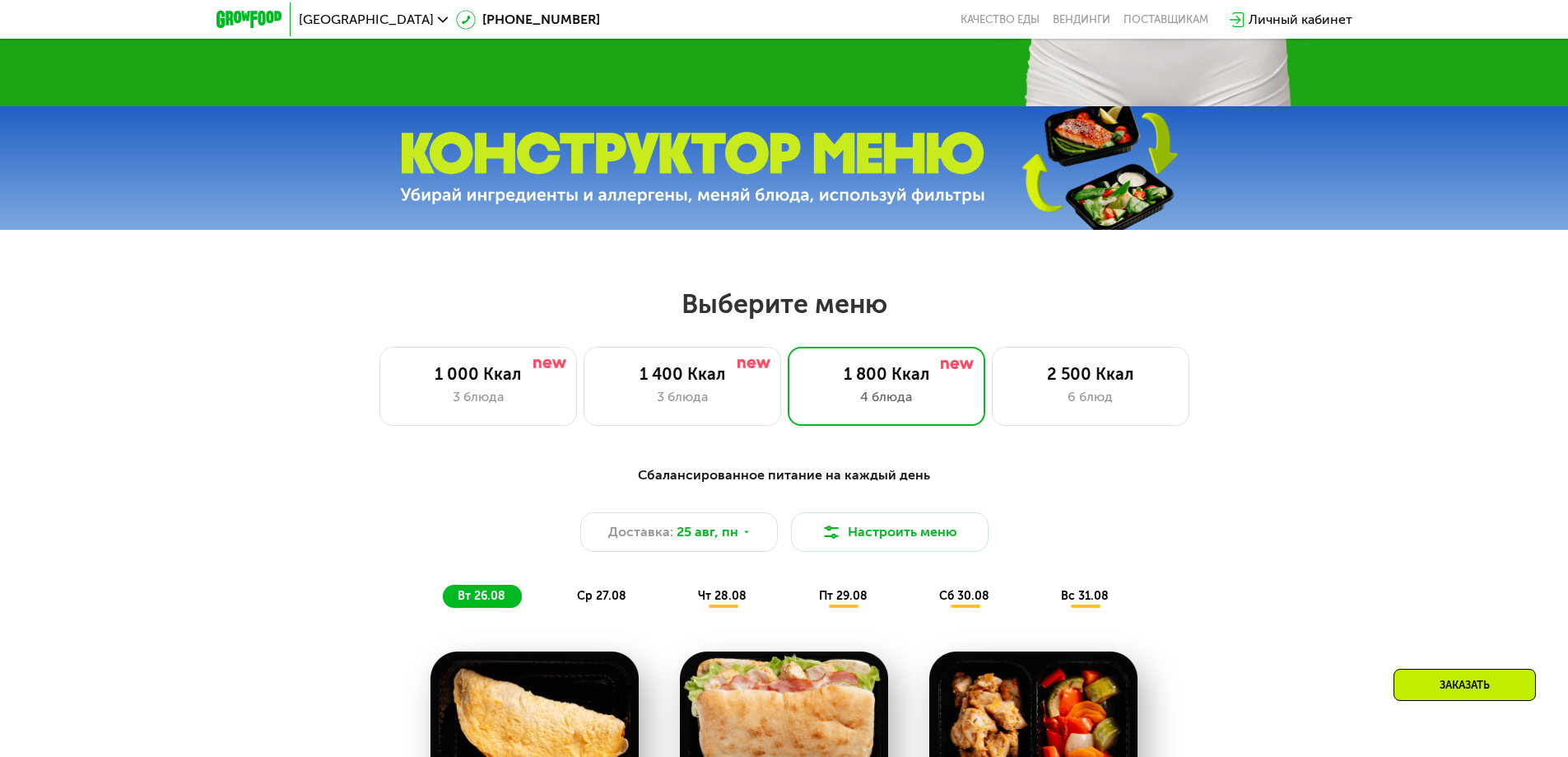
scroll to position [631, 0]
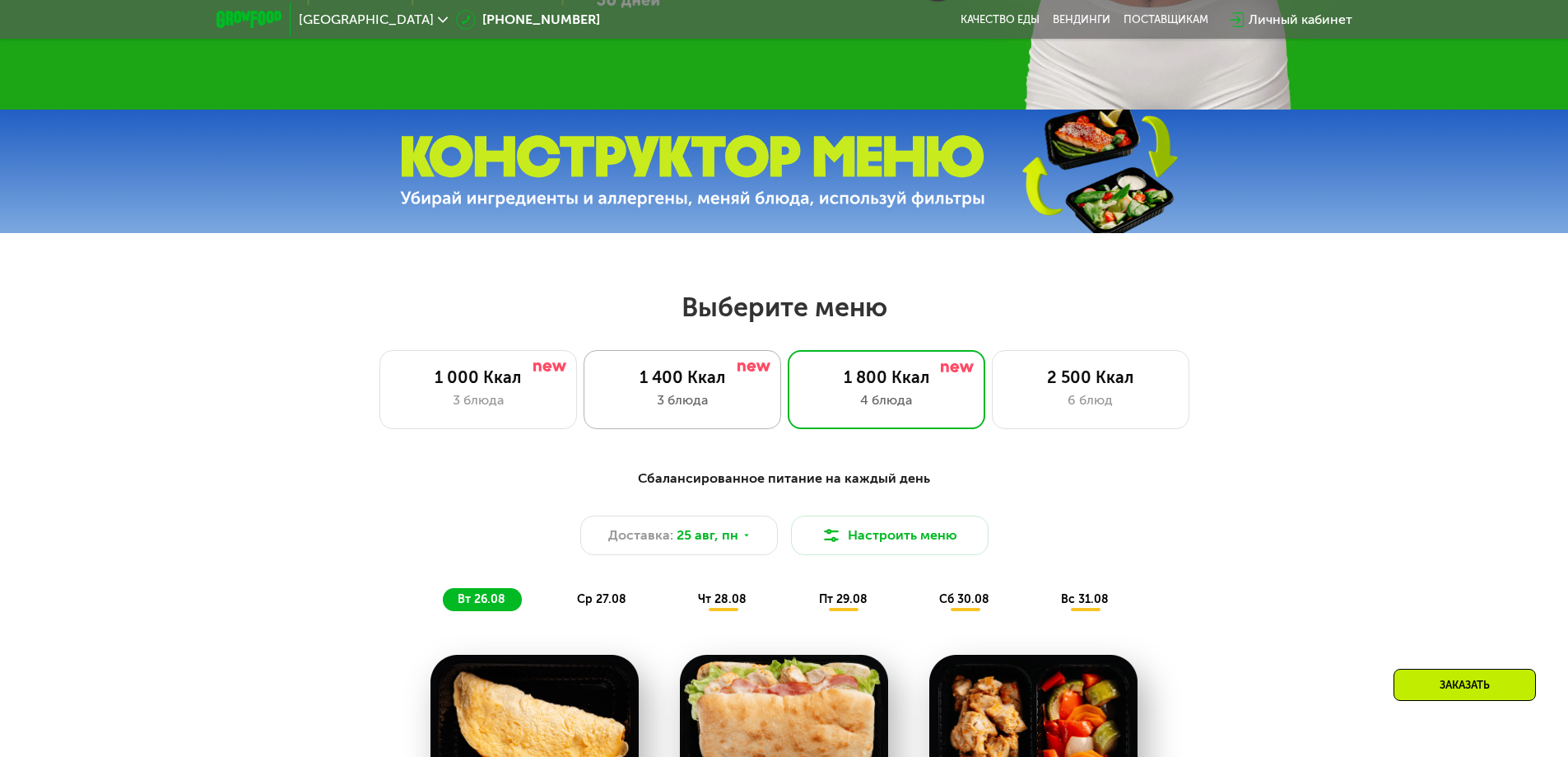
click at [715, 387] on div "1 400 Ккал" at bounding box center [682, 377] width 163 height 20
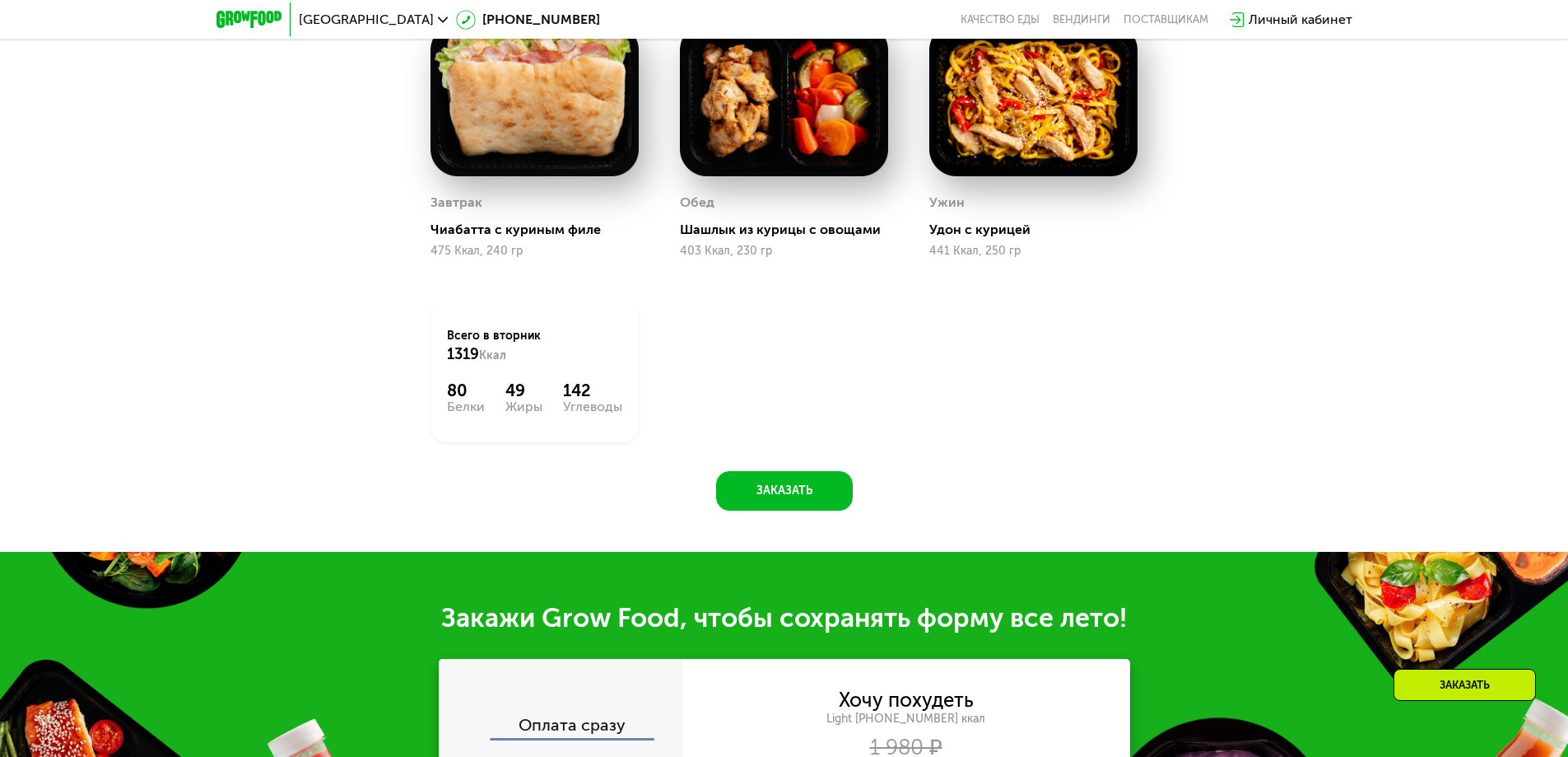
scroll to position [1208, 0]
